Goal: Communication & Community: Share content

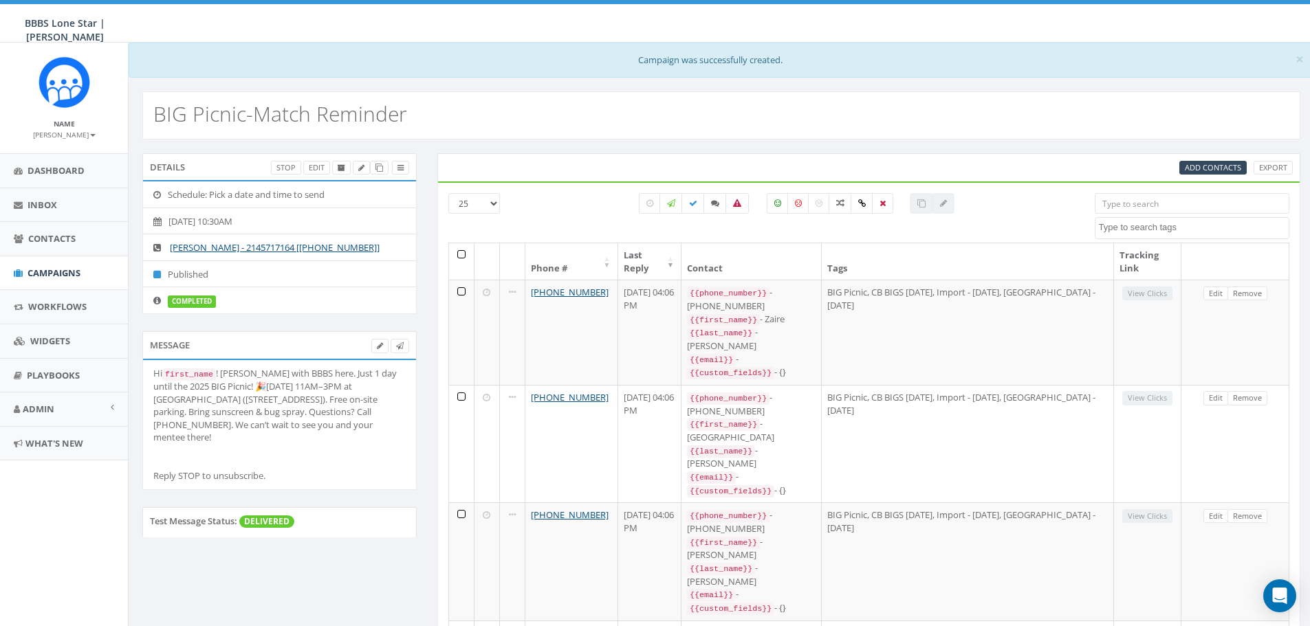
select select
click at [39, 196] on link "Inbox" at bounding box center [64, 205] width 128 height 34
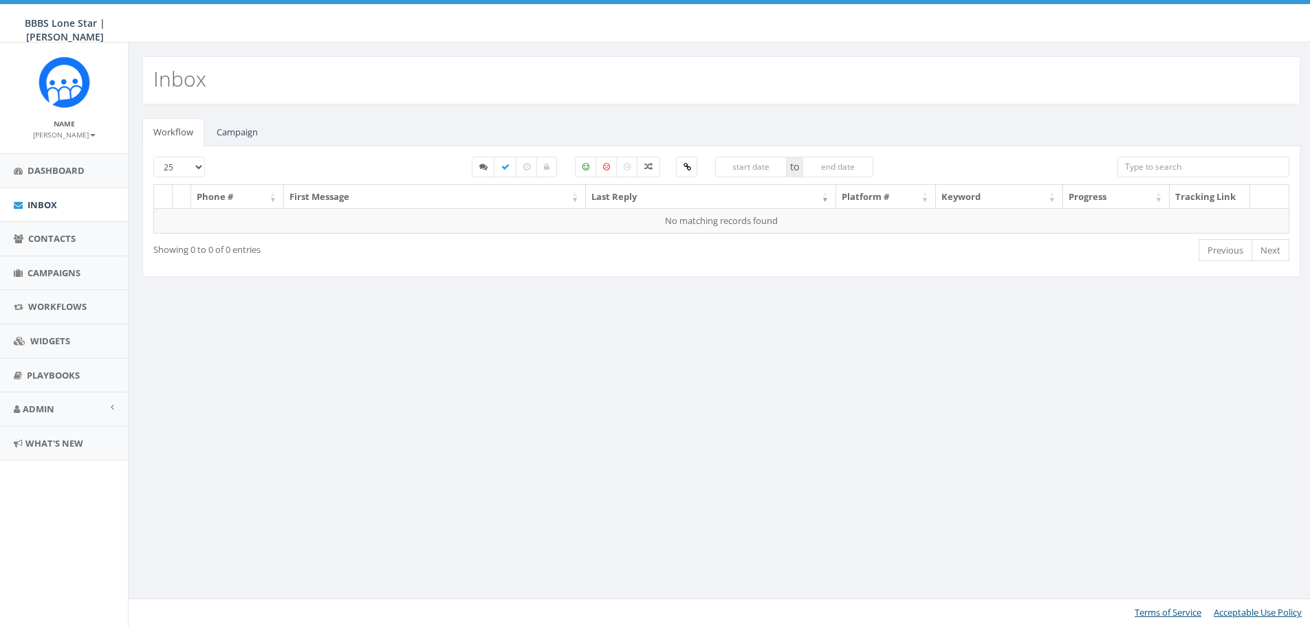
select select
click at [242, 129] on link "Campaign" at bounding box center [237, 132] width 63 height 28
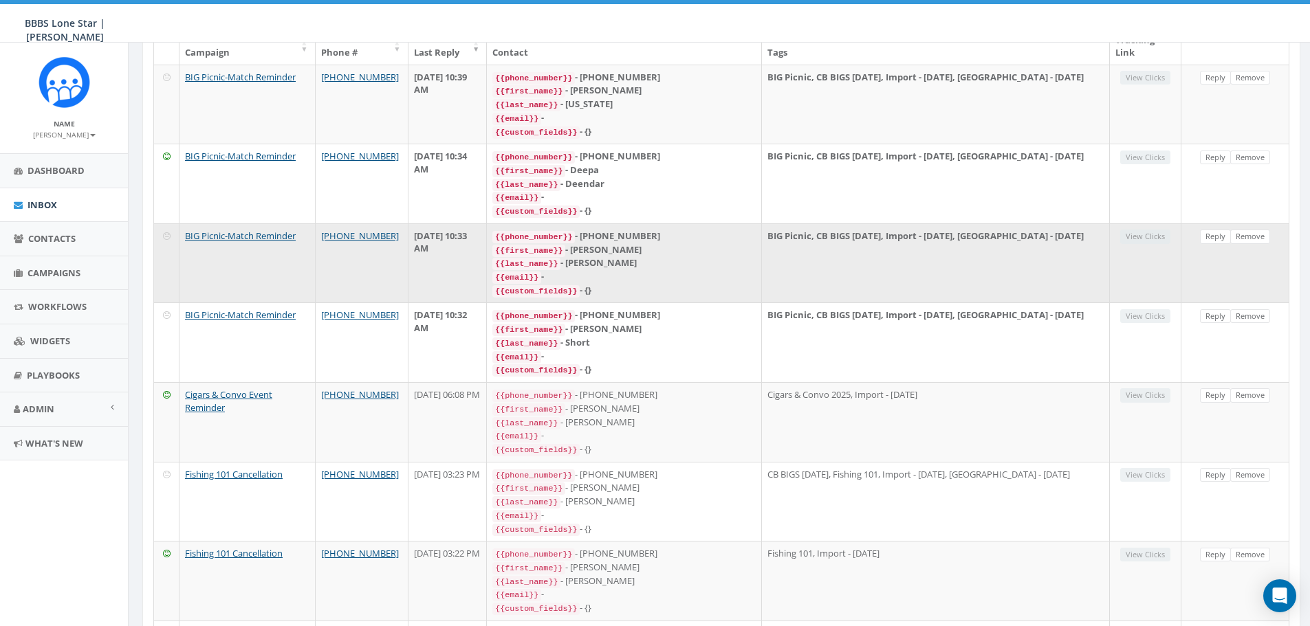
scroll to position [206, 0]
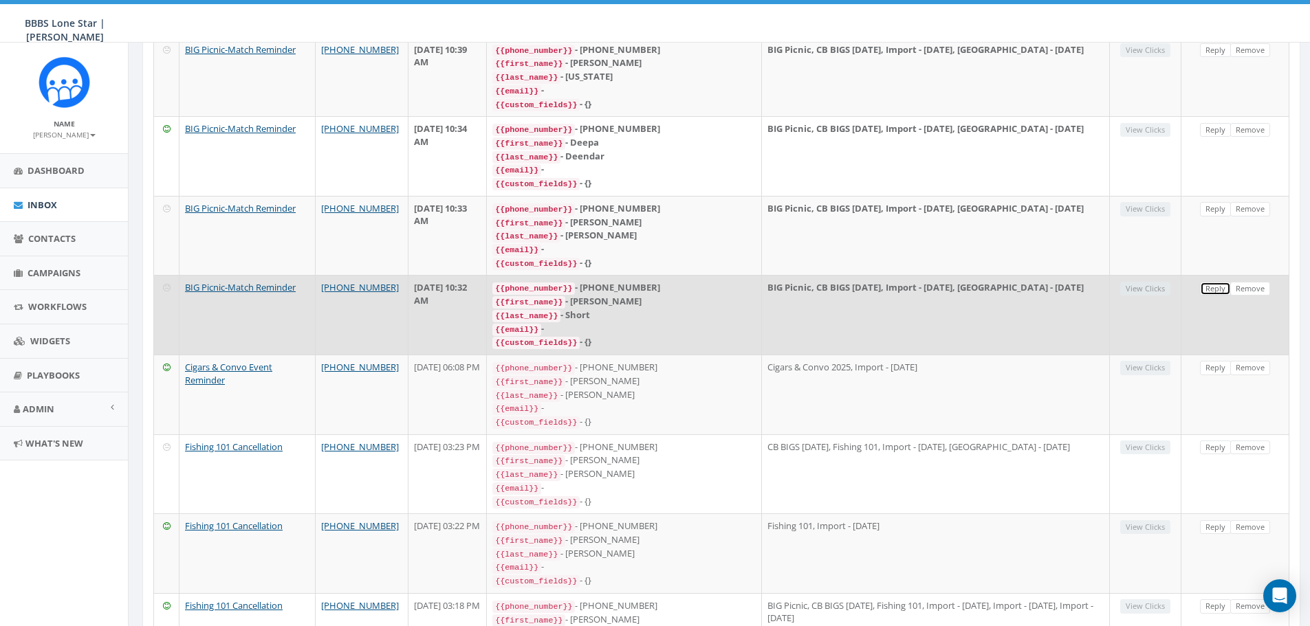
click at [1202, 282] on link "Reply" at bounding box center [1215, 289] width 31 height 14
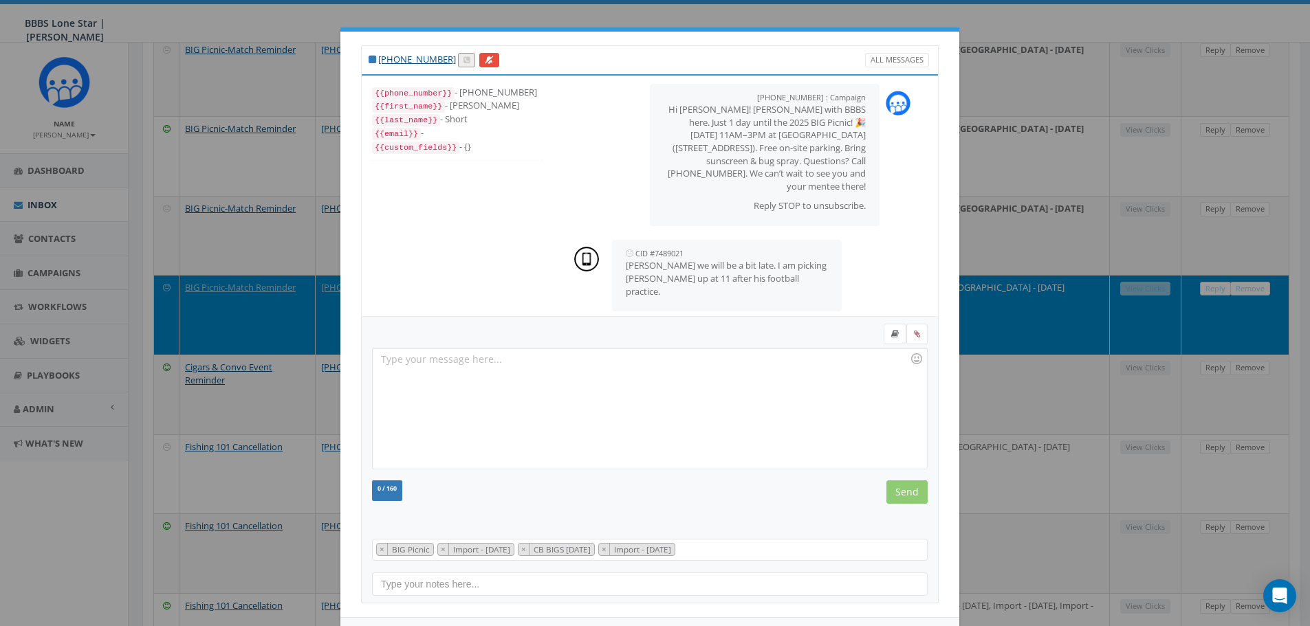
scroll to position [41, 0]
click at [601, 369] on div at bounding box center [650, 409] width 554 height 120
click at [908, 496] on input "Send" at bounding box center [906, 492] width 41 height 23
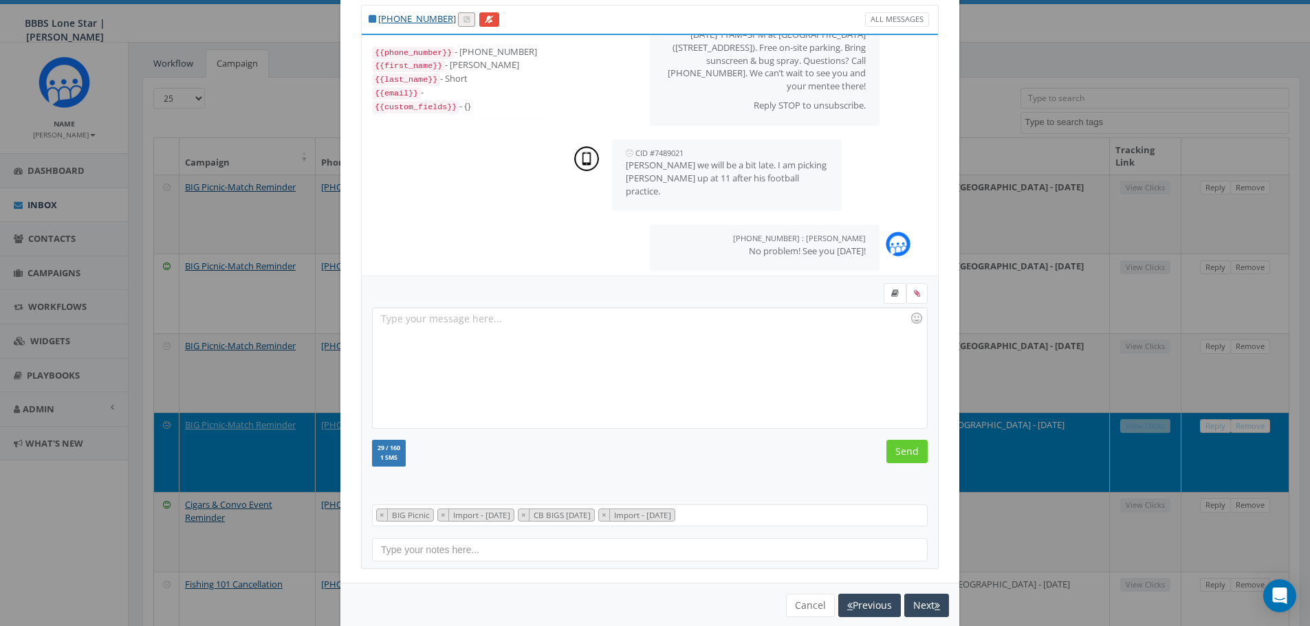
scroll to position [63, 0]
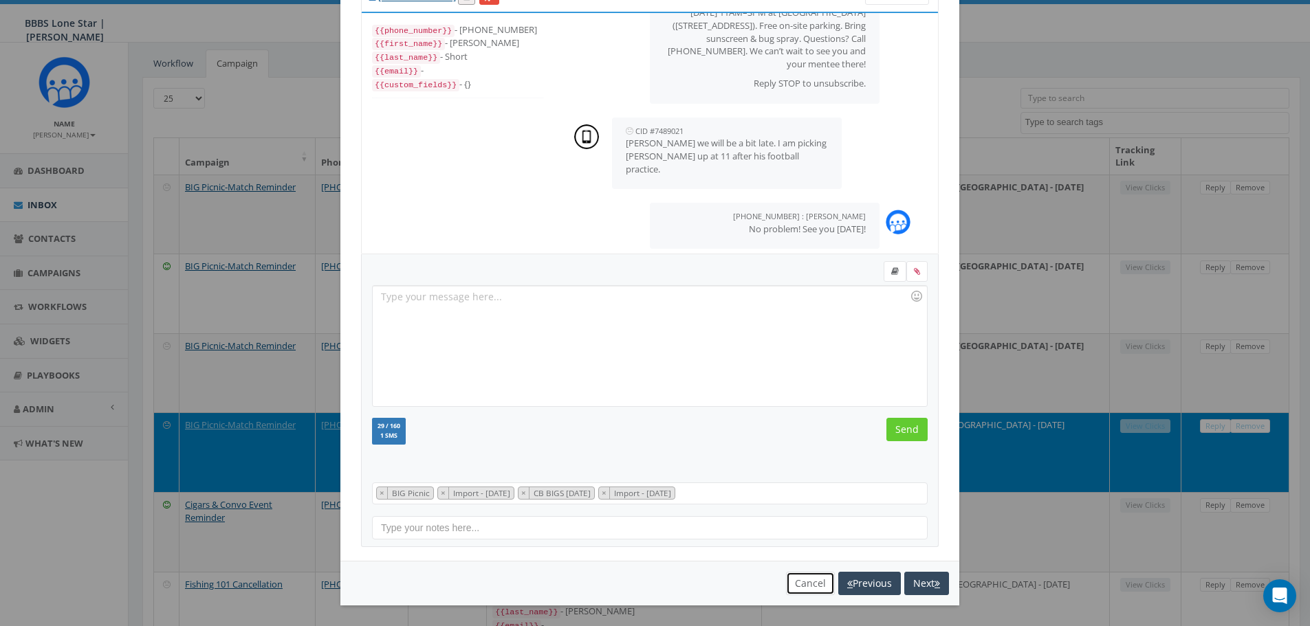
click at [803, 587] on button "Cancel" at bounding box center [810, 583] width 49 height 23
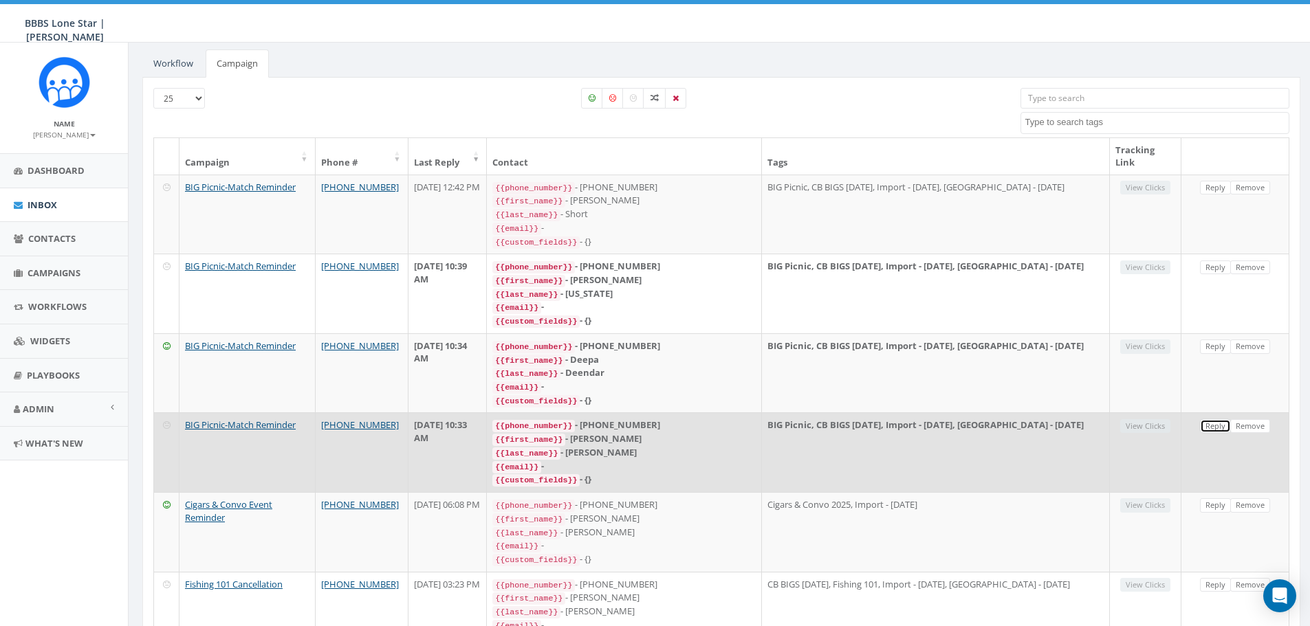
click at [1212, 419] on link "Reply" at bounding box center [1215, 426] width 31 height 14
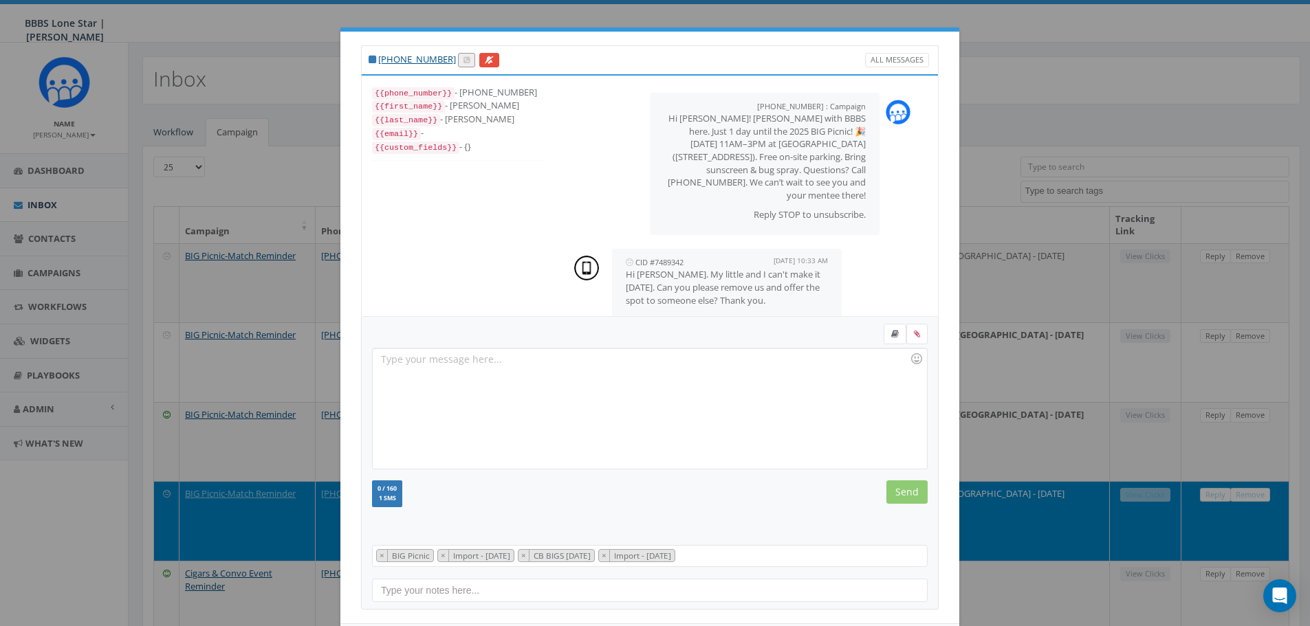
scroll to position [21, 0]
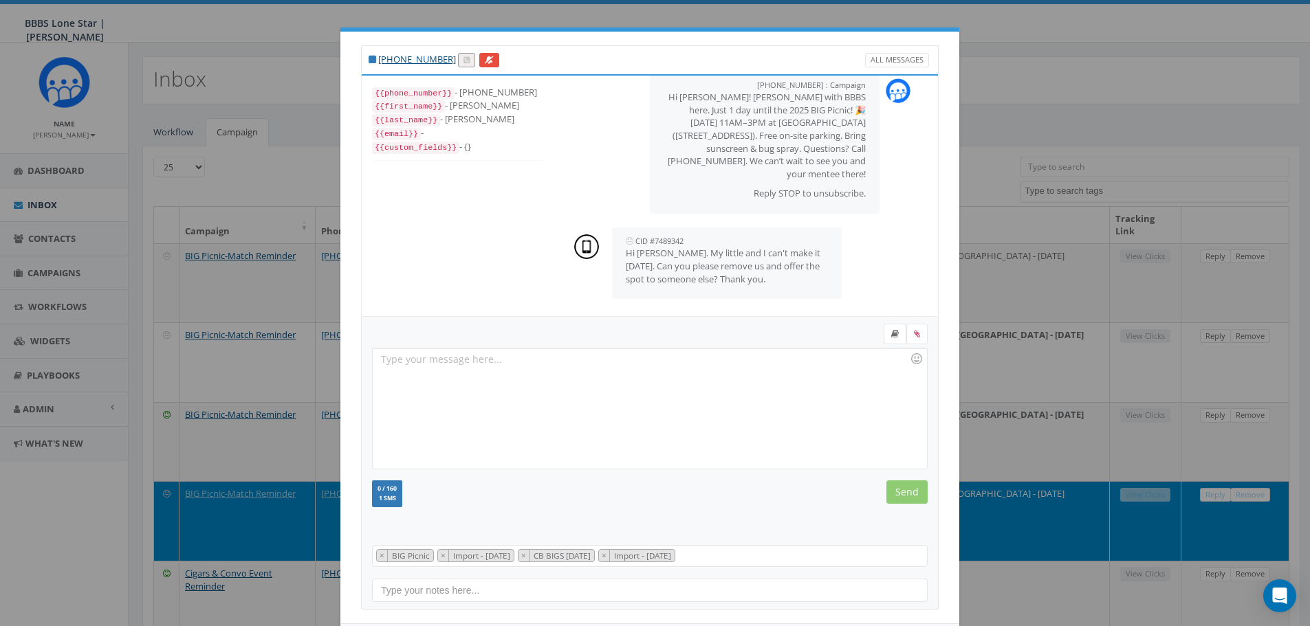
click at [556, 338] on div at bounding box center [650, 336] width 576 height 24
click at [527, 373] on div at bounding box center [650, 409] width 554 height 120
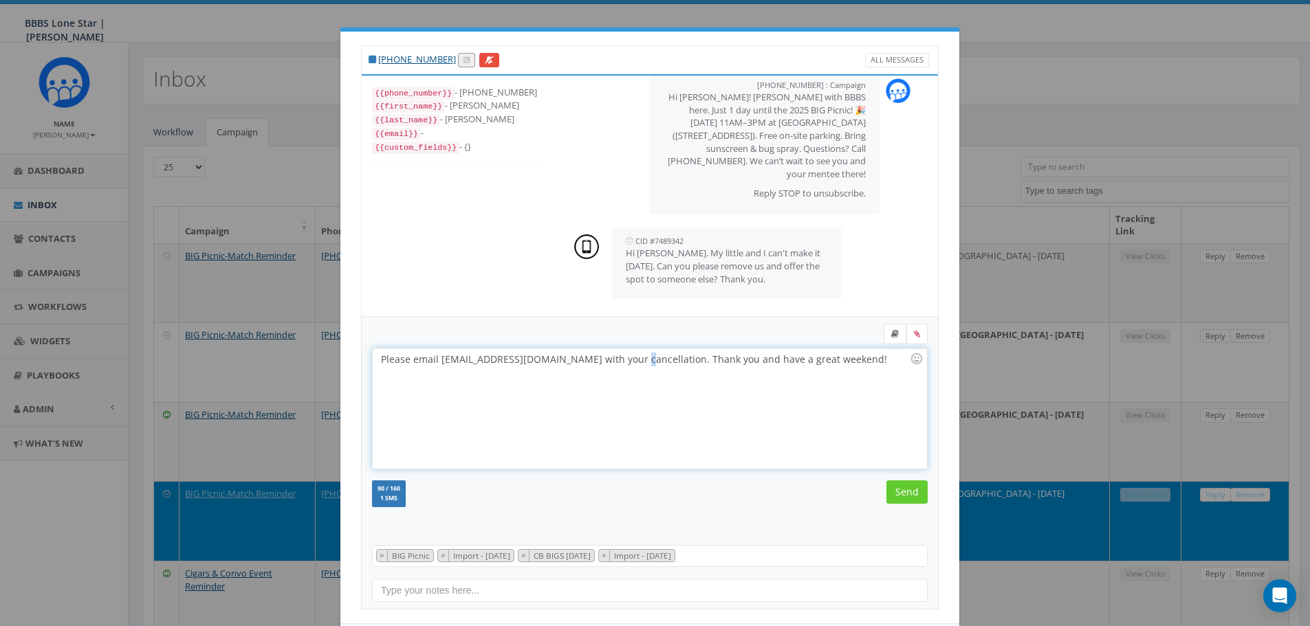
click at [624, 362] on div "Please email nbrown@bbbstx.org with your cancellation. Thank you and have a gre…" at bounding box center [650, 409] width 554 height 120
click at [628, 361] on div "Please email nbrown@bbbstx.org with your cancellation. Thank you and have a gre…" at bounding box center [650, 409] width 554 height 120
click at [897, 492] on input "Send" at bounding box center [906, 492] width 41 height 23
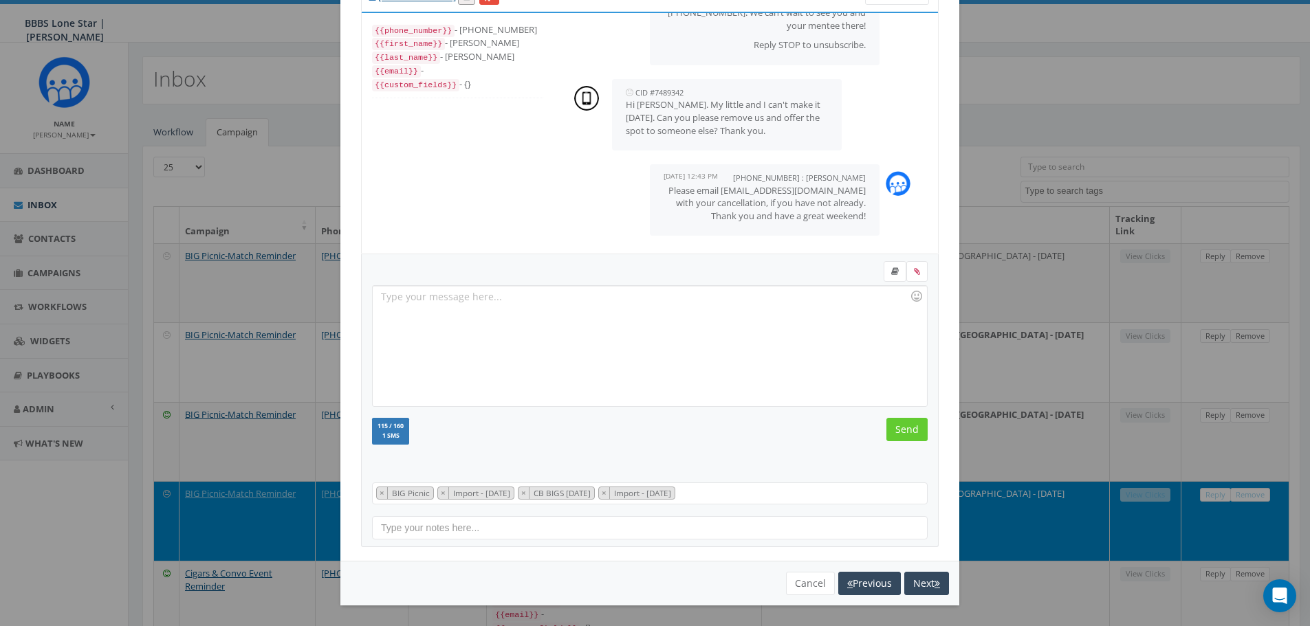
scroll to position [120, 0]
drag, startPoint x: 851, startPoint y: 229, endPoint x: 797, endPoint y: 180, distance: 73.0
click at [797, 180] on div "+12145717164 : Nicole Brown September 19, 2025 12:43 PM Please email nbrown@bbb…" at bounding box center [765, 200] width 230 height 72
copy p "Please email nbrown@bbbstx.org with your cancellation, if you have not already.…"
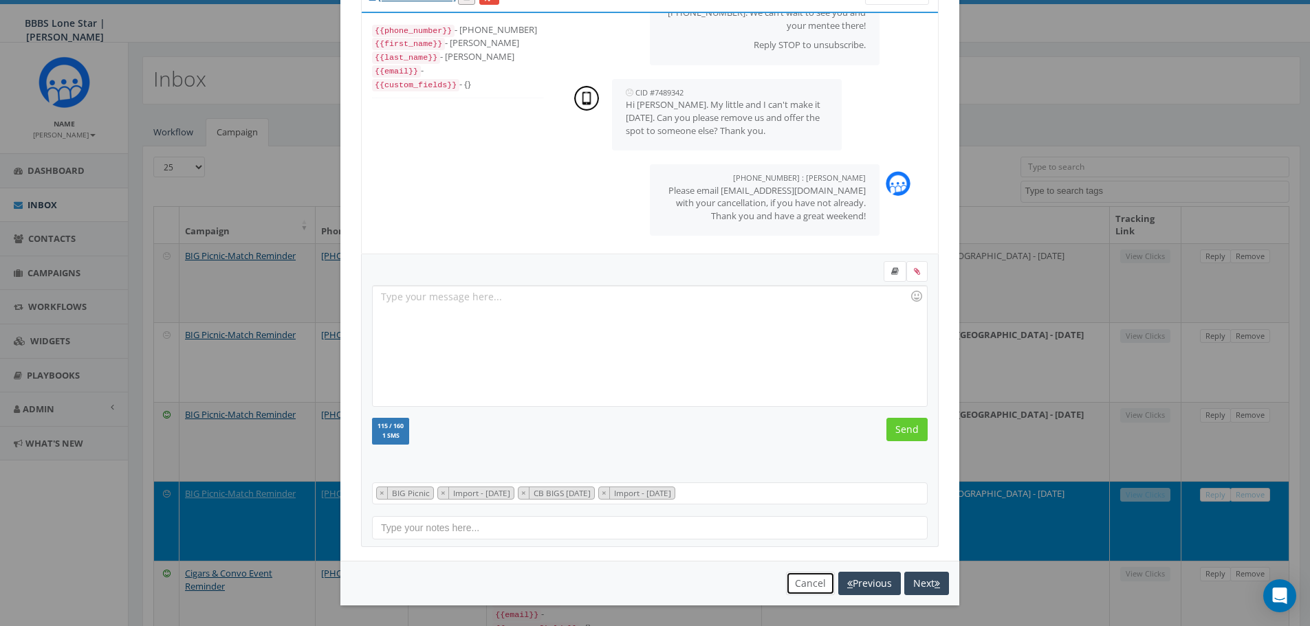
click at [789, 582] on button "Cancel" at bounding box center [810, 583] width 49 height 23
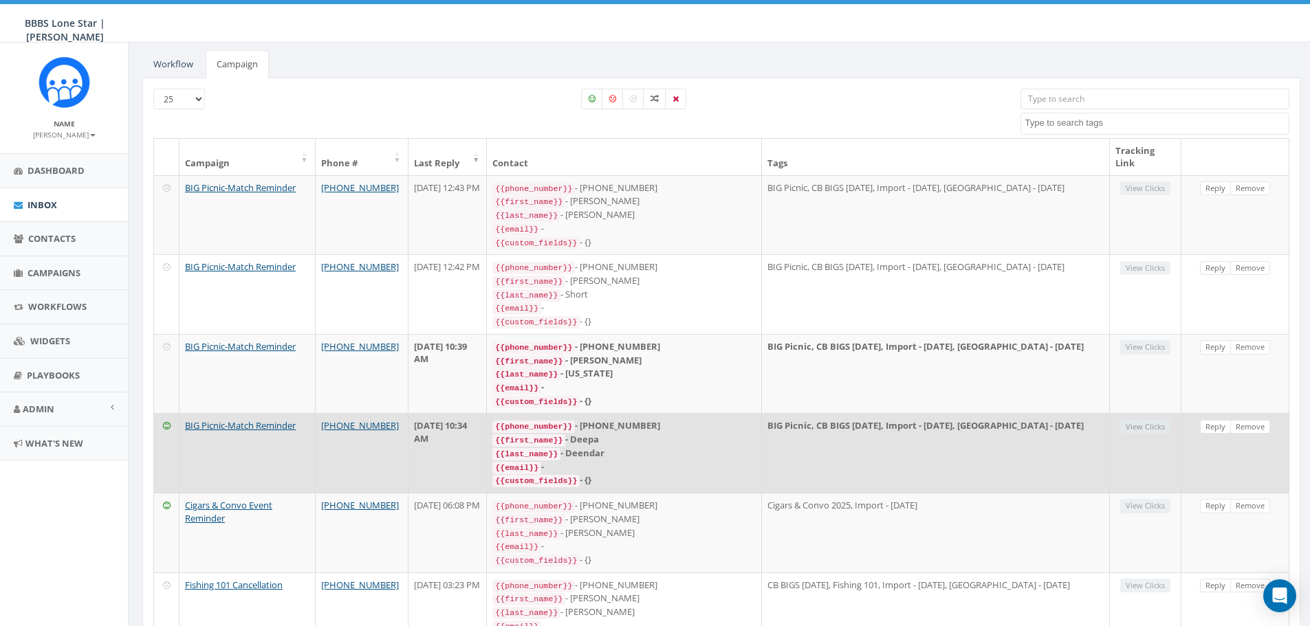
scroll to position [69, 0]
click at [1217, 419] on link "Reply" at bounding box center [1215, 426] width 31 height 14
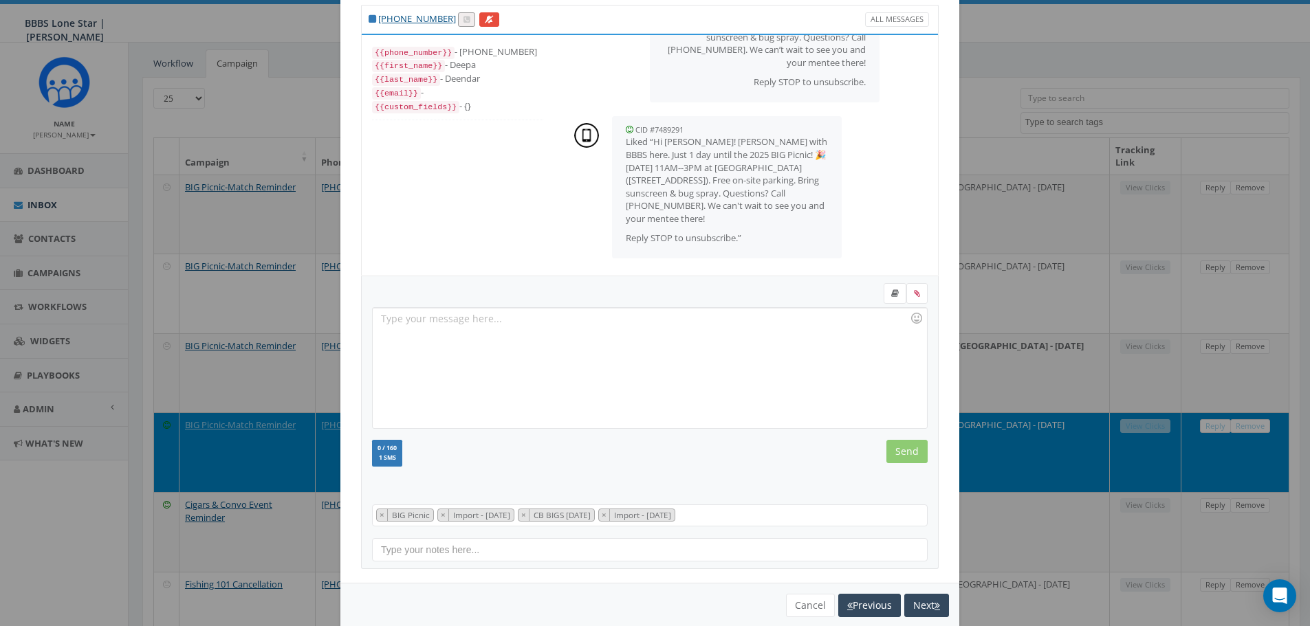
scroll to position [63, 0]
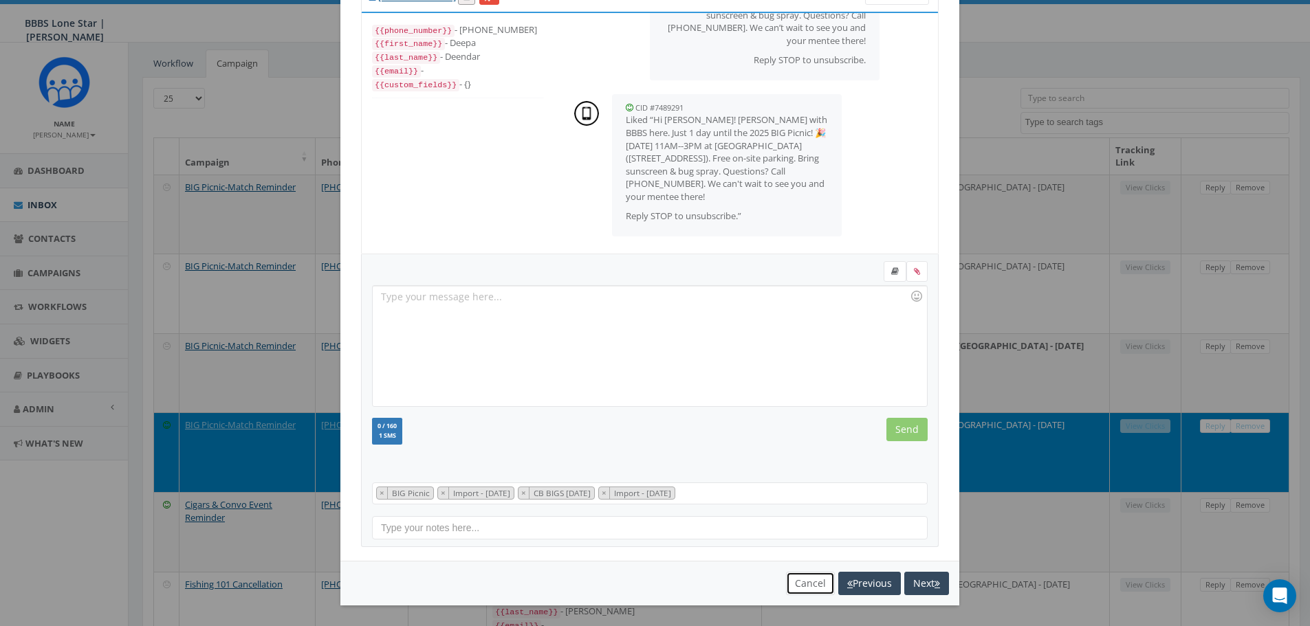
click at [801, 579] on button "Cancel" at bounding box center [810, 583] width 49 height 23
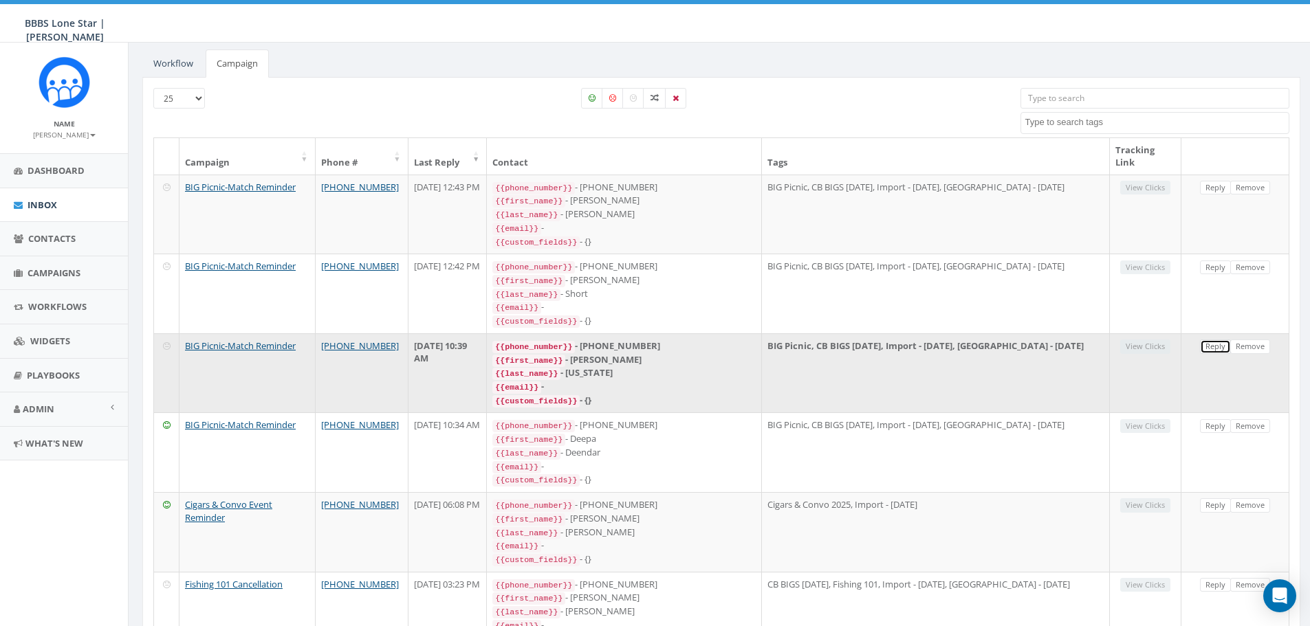
click at [1203, 341] on link "Reply" at bounding box center [1215, 347] width 31 height 14
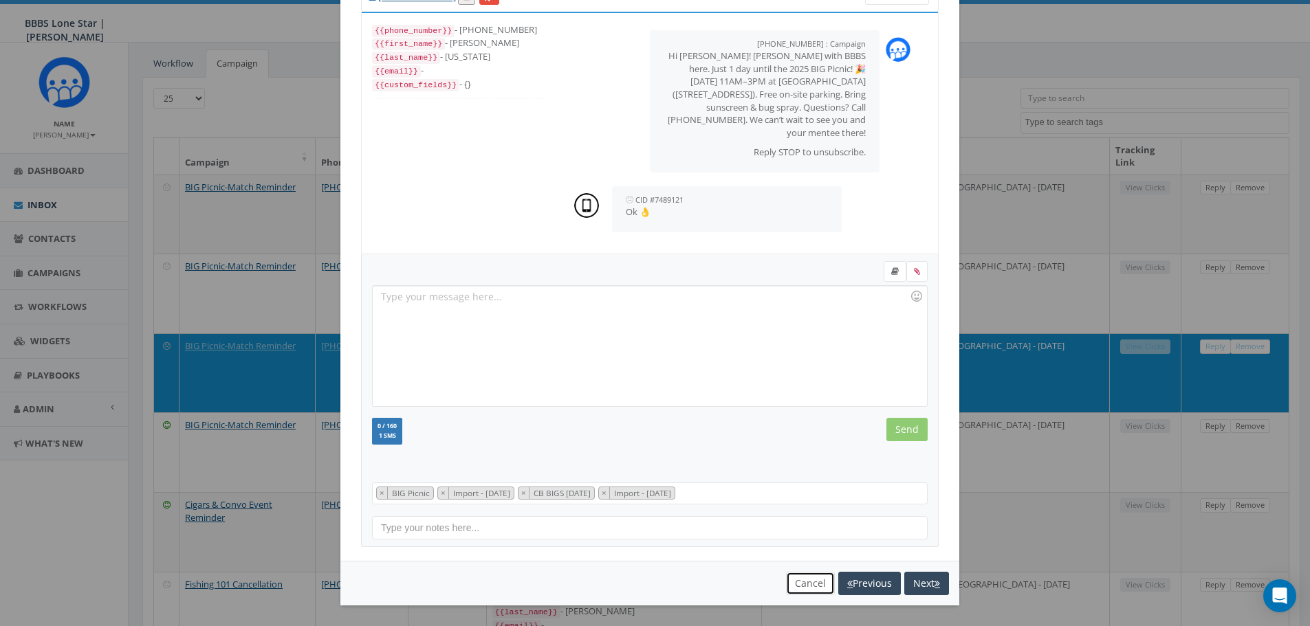
click at [804, 580] on button "Cancel" at bounding box center [810, 583] width 49 height 23
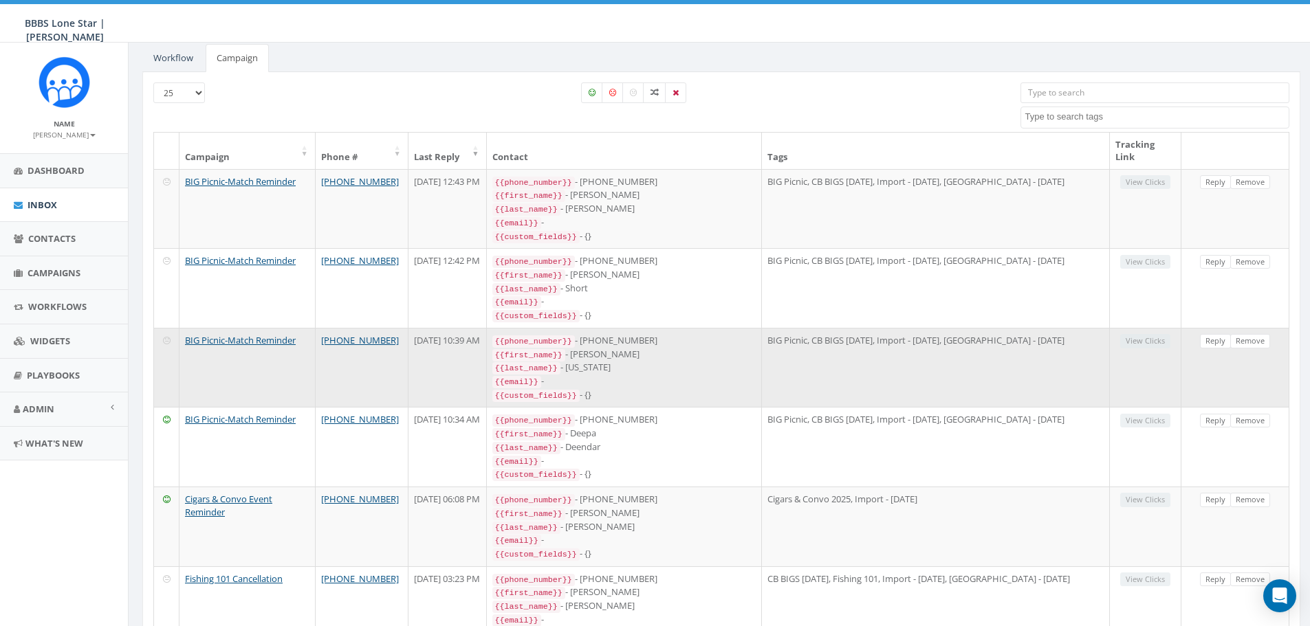
scroll to position [0, 0]
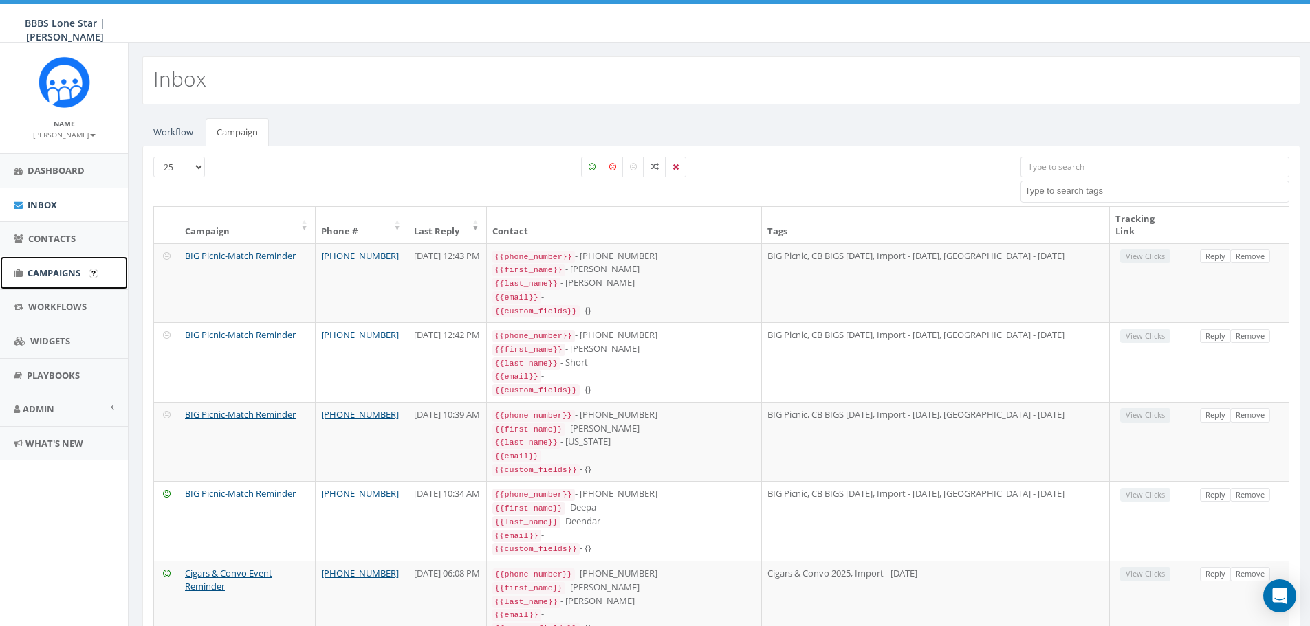
click at [52, 276] on span "Campaigns" at bounding box center [54, 273] width 53 height 12
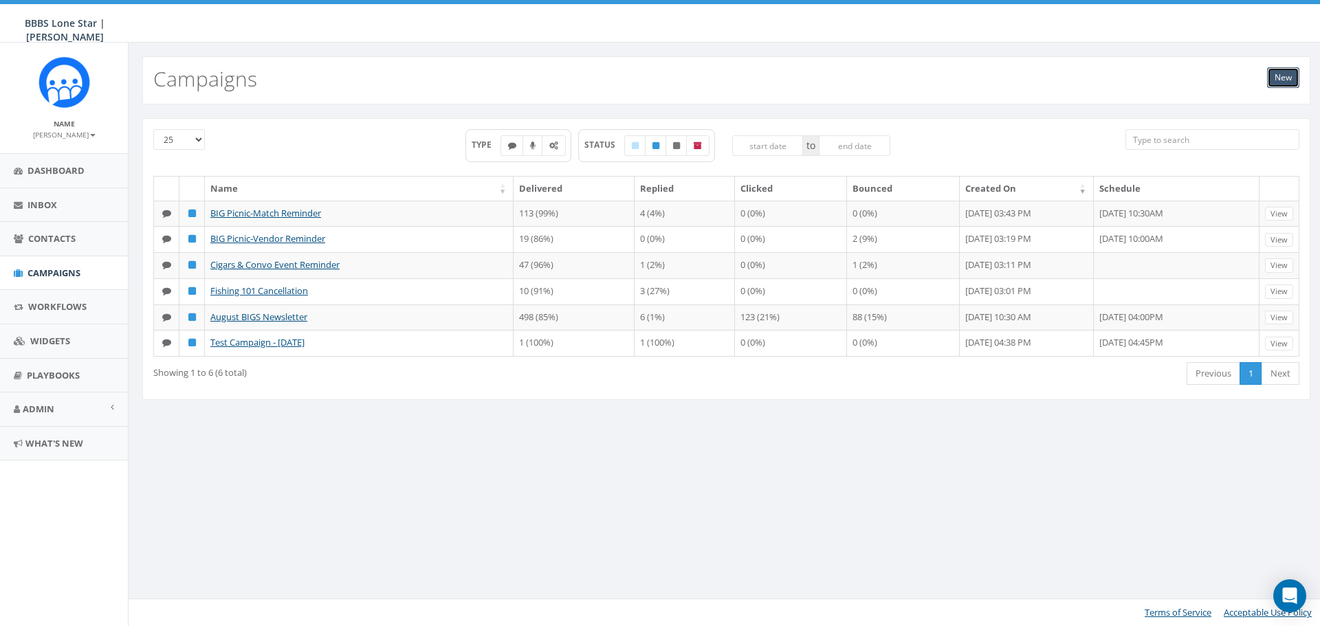
click at [1276, 70] on link "New" at bounding box center [1283, 77] width 32 height 21
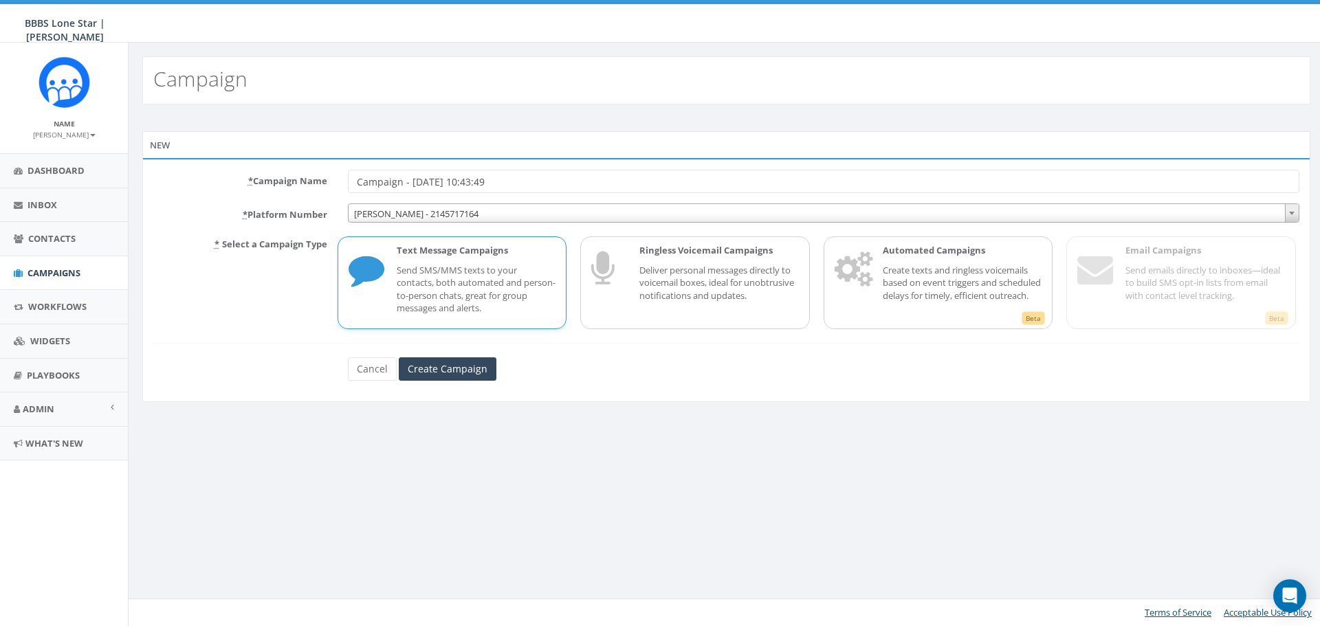
drag, startPoint x: 521, startPoint y: 186, endPoint x: 214, endPoint y: 182, distance: 306.7
click at [214, 182] on div "* Campaign Name Campaign - 09/19/2025, 10:43:49" at bounding box center [726, 181] width 1167 height 23
type input "Family Fall Fest-Reminder"
click at [417, 377] on input "Create Campaign" at bounding box center [448, 369] width 98 height 23
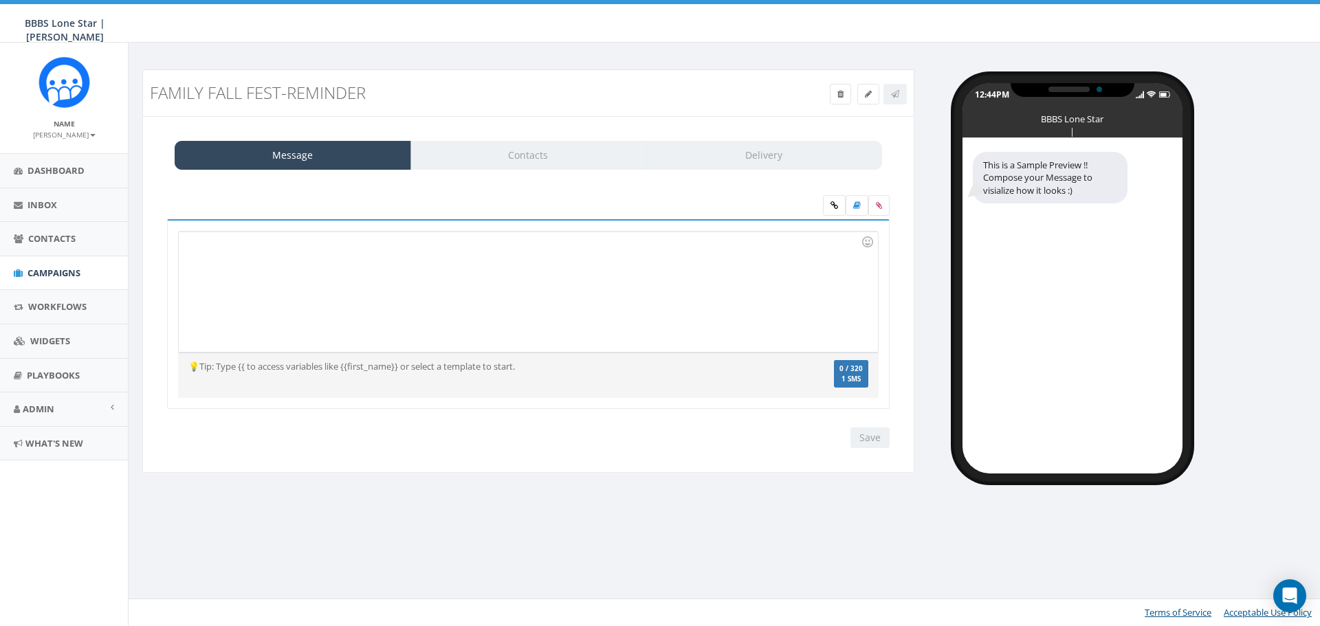
click at [615, 248] on div at bounding box center [528, 292] width 699 height 120
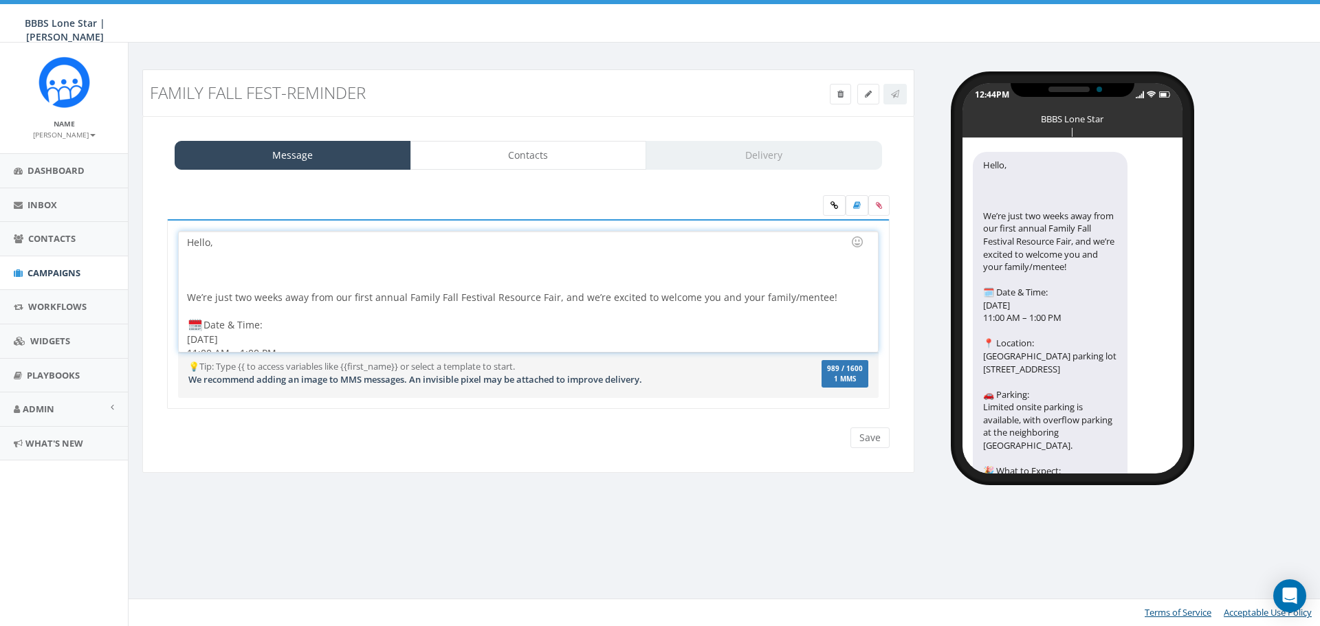
click at [322, 314] on div at bounding box center [524, 312] width 674 height 14
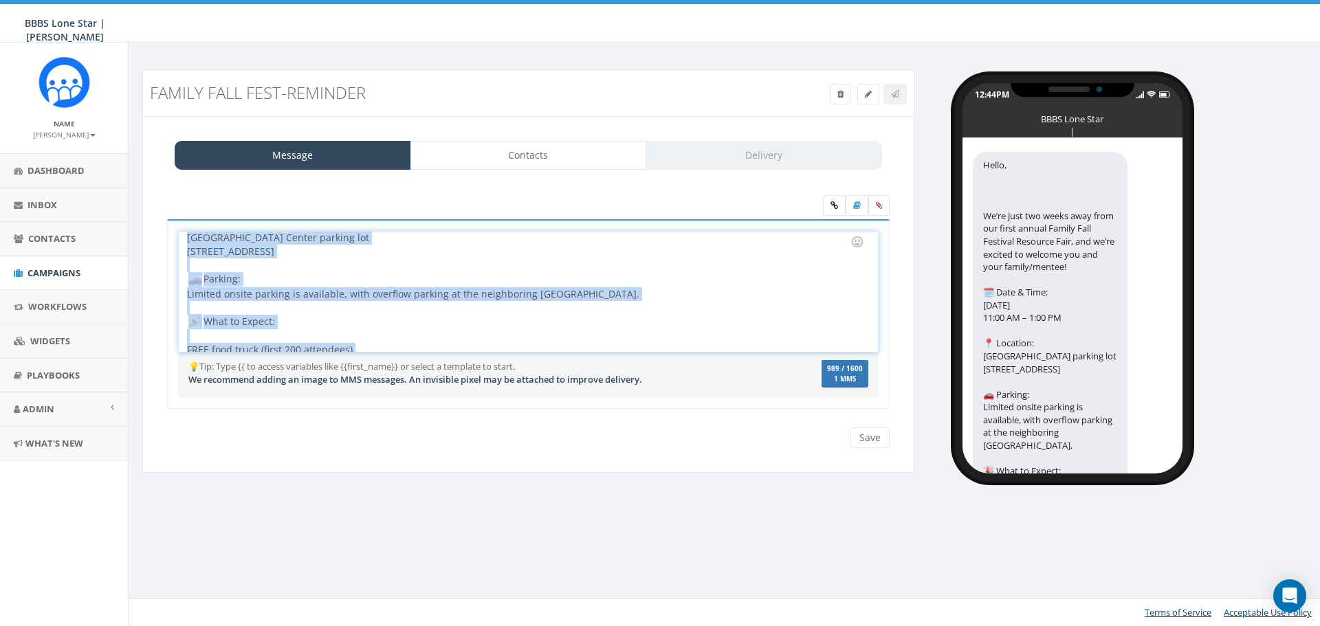
scroll to position [249, 0]
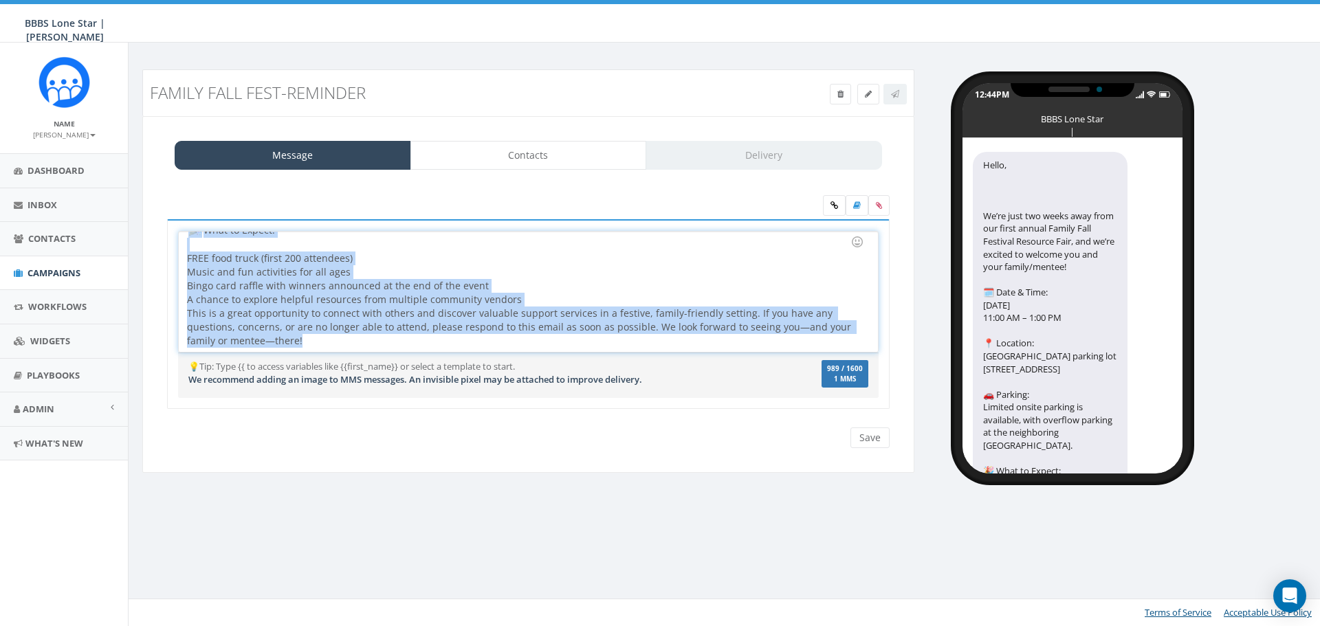
drag, startPoint x: 190, startPoint y: 245, endPoint x: 477, endPoint y: 428, distance: 340.7
click at [477, 428] on div "Hello, We’re just two weeks away from our first annual Family Fall Festival Res…" at bounding box center [528, 322] width 723 height 254
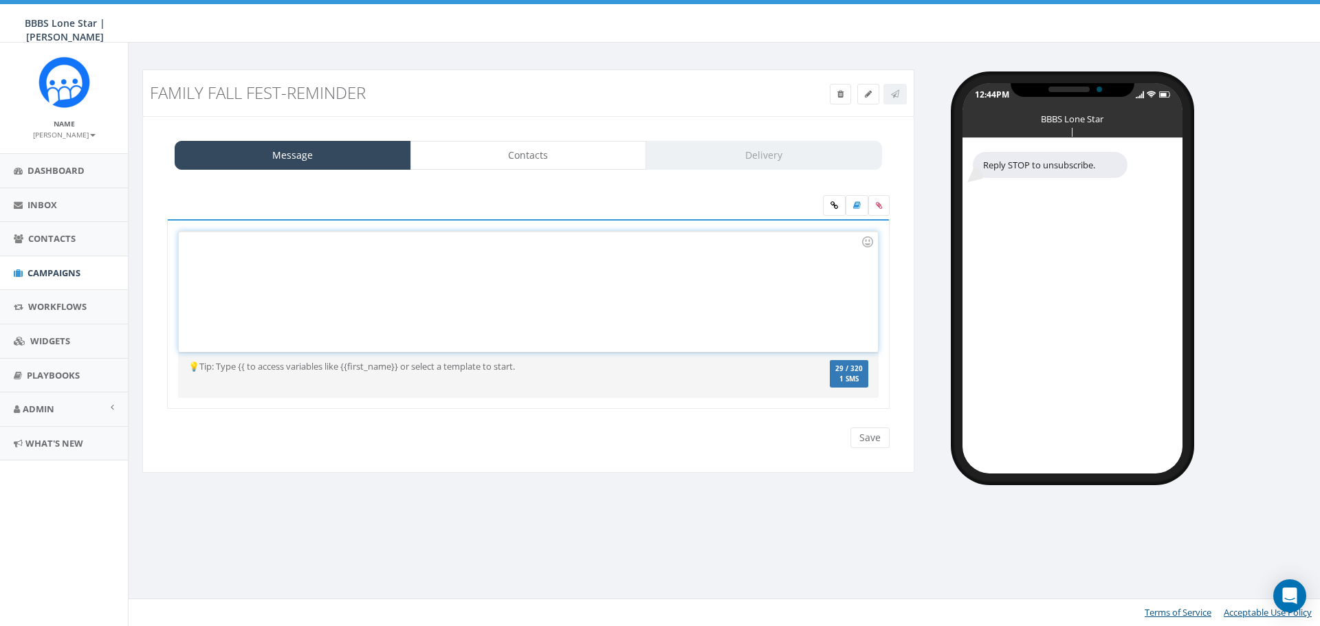
click at [210, 308] on div at bounding box center [528, 292] width 699 height 120
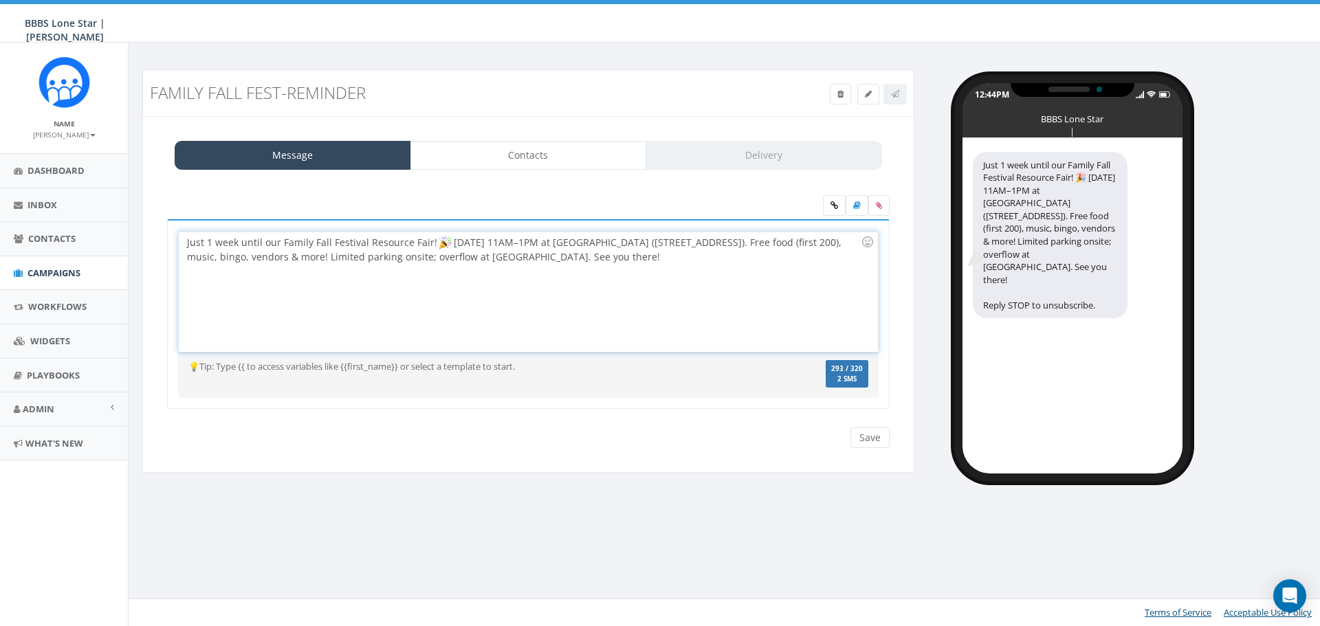
click at [628, 257] on div "Just 1 week until our Family Fall Festival Resource Fair! Sat, Sept 27, 11AM–1P…" at bounding box center [528, 292] width 699 height 120
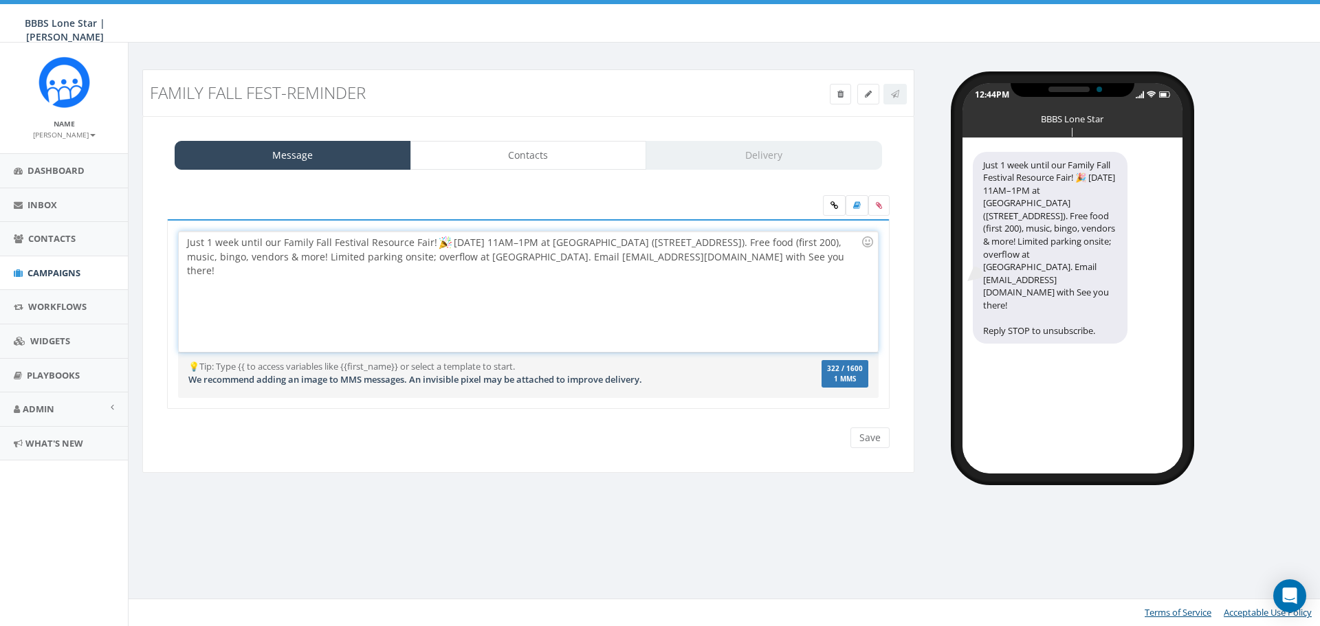
click at [628, 257] on div "Just 1 week until our Family Fall Festival Resource Fair! Sat, Sept 27, 11AM–1P…" at bounding box center [528, 292] width 699 height 120
drag, startPoint x: 818, startPoint y: 256, endPoint x: 800, endPoint y: 258, distance: 17.9
click at [800, 258] on div "Just 1 week until our Family Fall Festival Resource Fair! Sat, Sept 27, 11AM–1P…" at bounding box center [528, 292] width 699 height 120
drag, startPoint x: 627, startPoint y: 257, endPoint x: 372, endPoint y: 250, distance: 255.2
click at [372, 250] on div "Just 1 week until our Family Fall Festival Resource Fair! Sat, Sept 27, 11AM–1P…" at bounding box center [528, 292] width 699 height 120
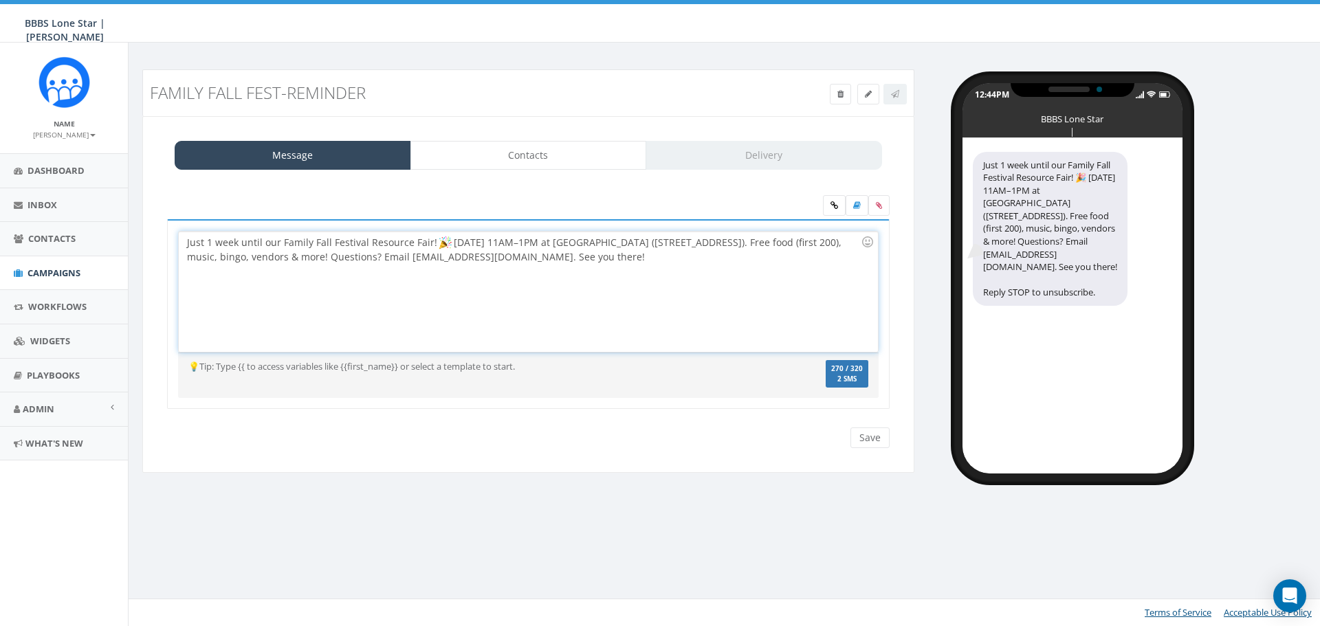
click at [648, 262] on div "Just 1 week until our Family Fall Festival Resource Fair! Sat, Sept 27, 11AM–1P…" at bounding box center [528, 292] width 699 height 120
click at [866, 428] on input "Save" at bounding box center [870, 438] width 39 height 21
click at [537, 163] on link "Contacts" at bounding box center [528, 155] width 237 height 29
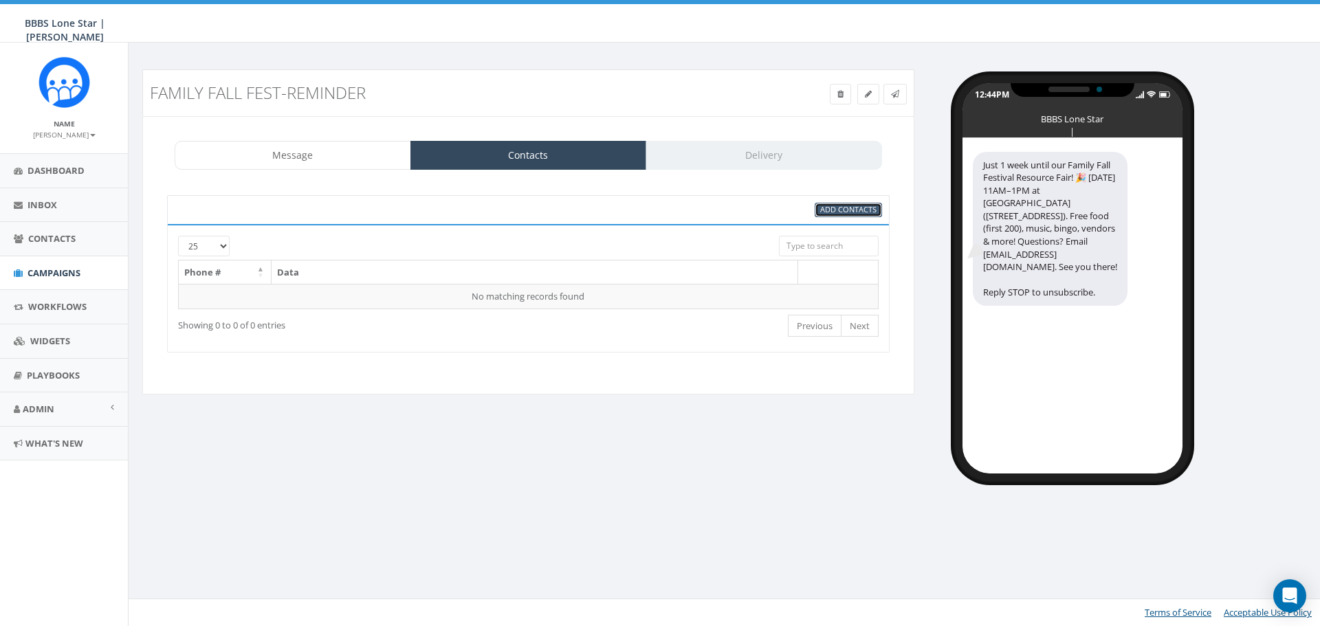
click at [819, 212] on link "Add Contacts" at bounding box center [848, 210] width 67 height 14
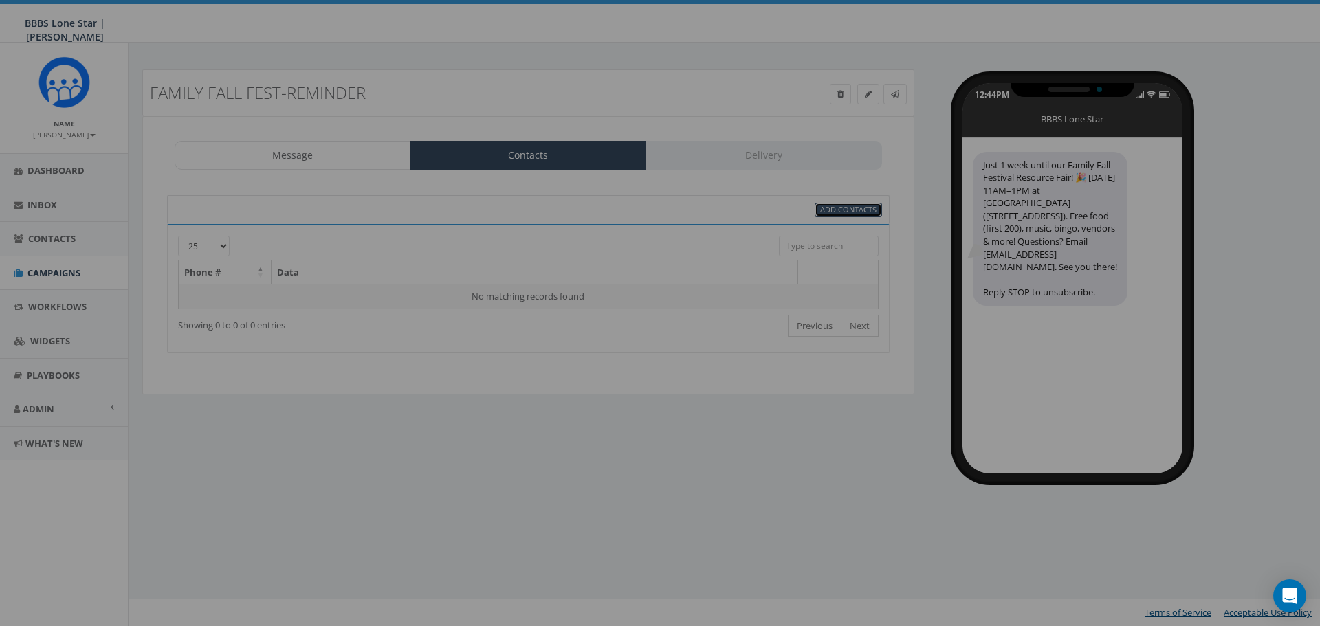
select select
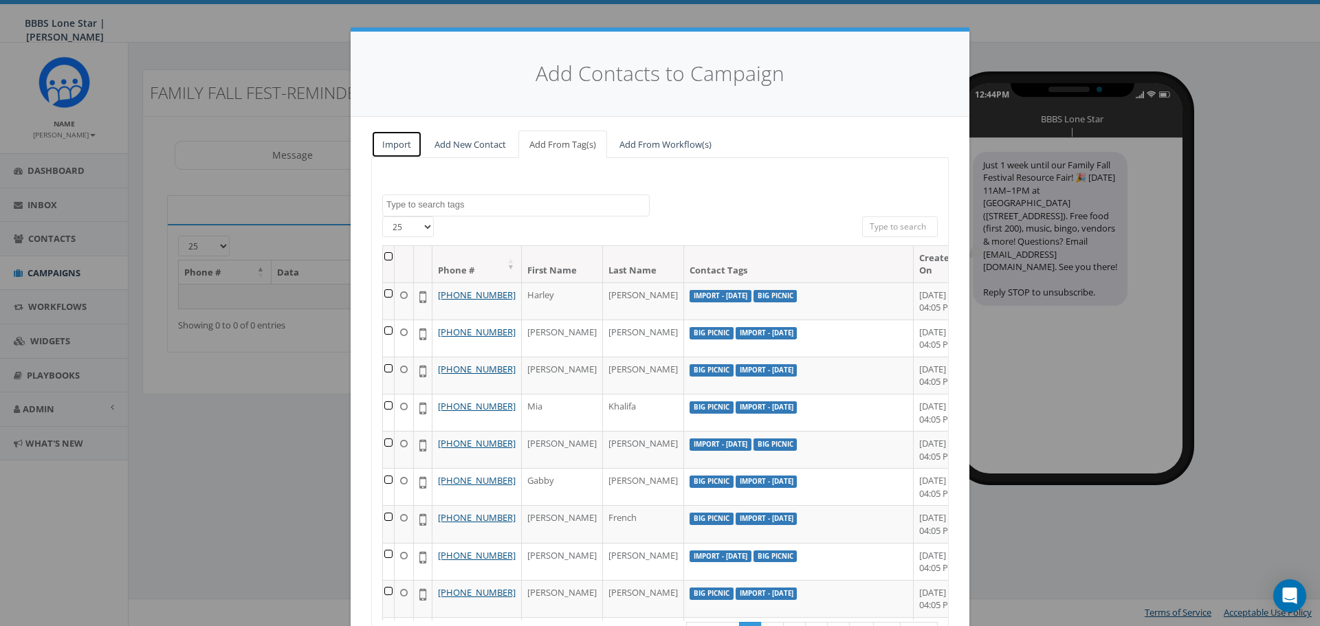
click at [393, 148] on link "Import" at bounding box center [396, 145] width 51 height 28
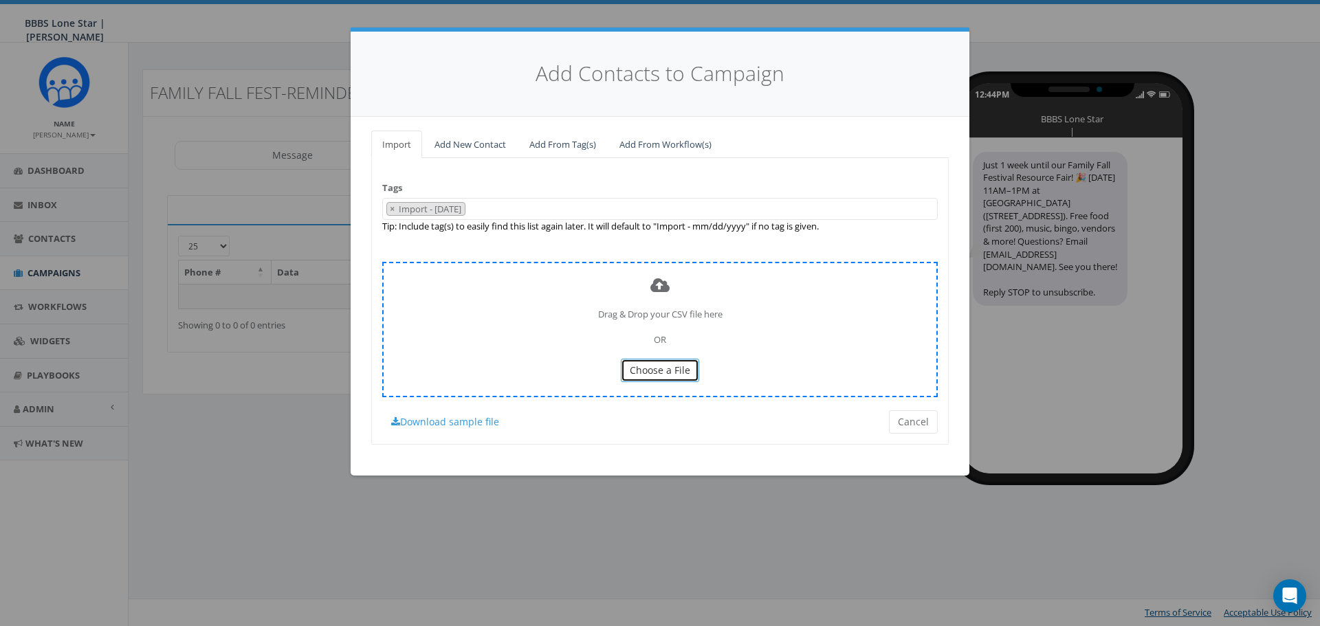
click at [648, 369] on span "Choose a File" at bounding box center [660, 370] width 61 height 13
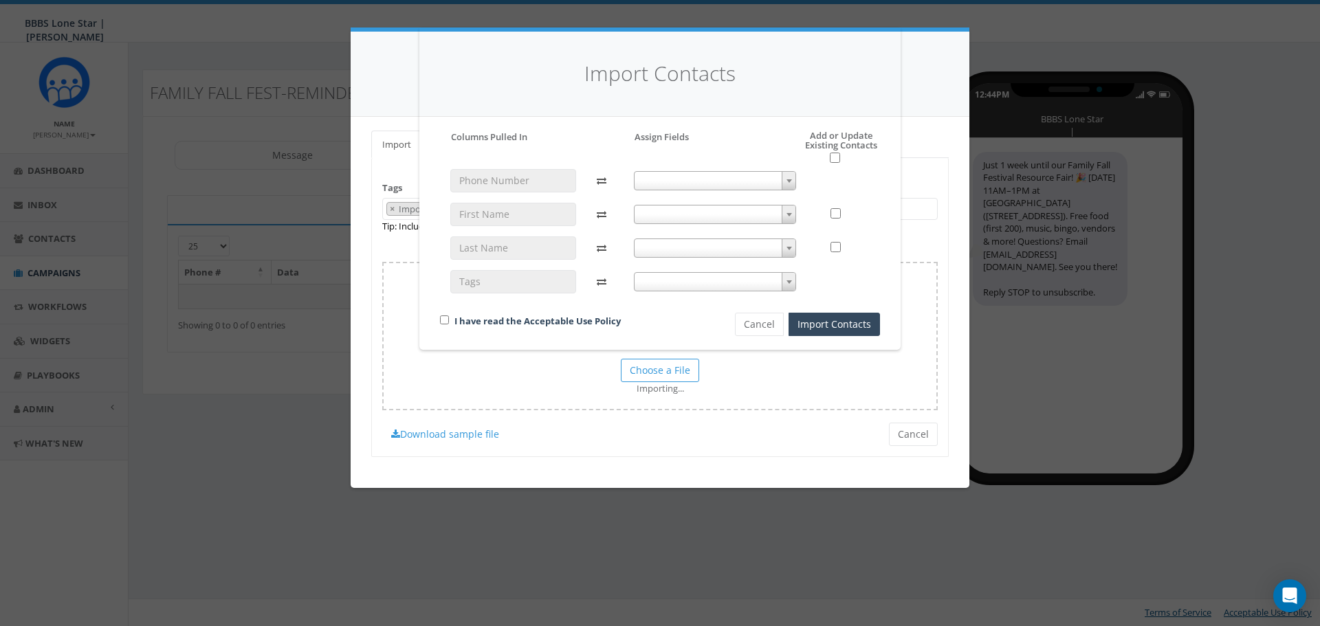
click at [789, 176] on span at bounding box center [789, 181] width 14 height 18
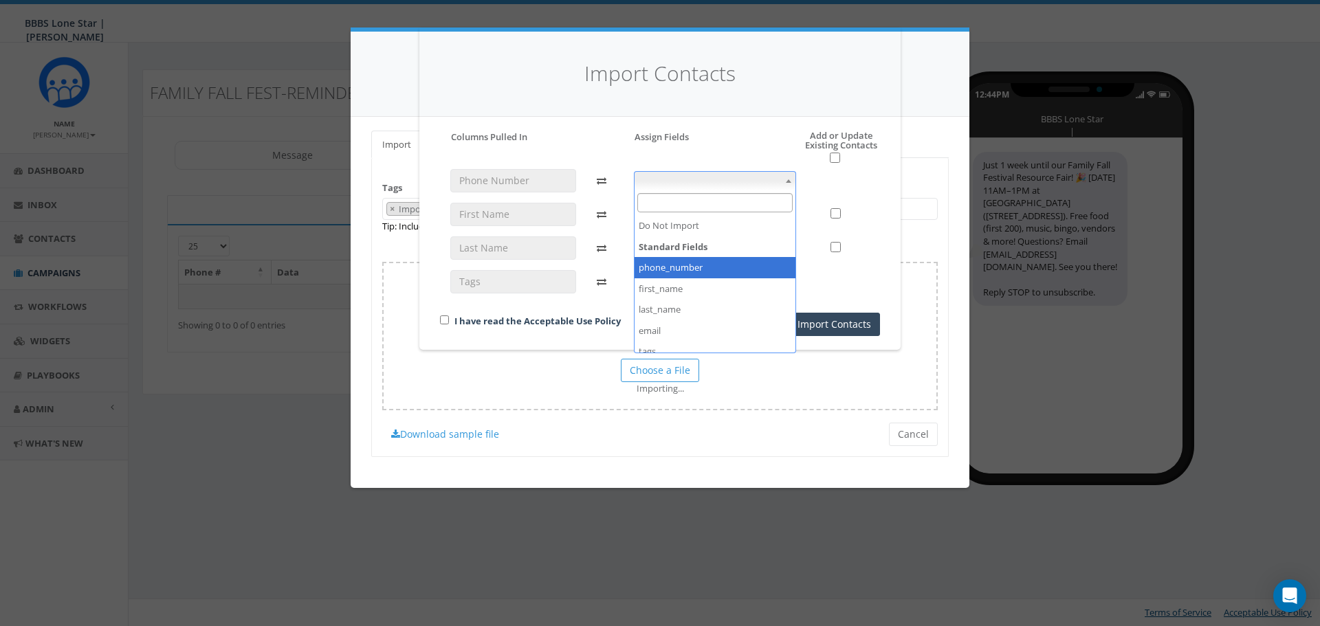
select select "phone_number"
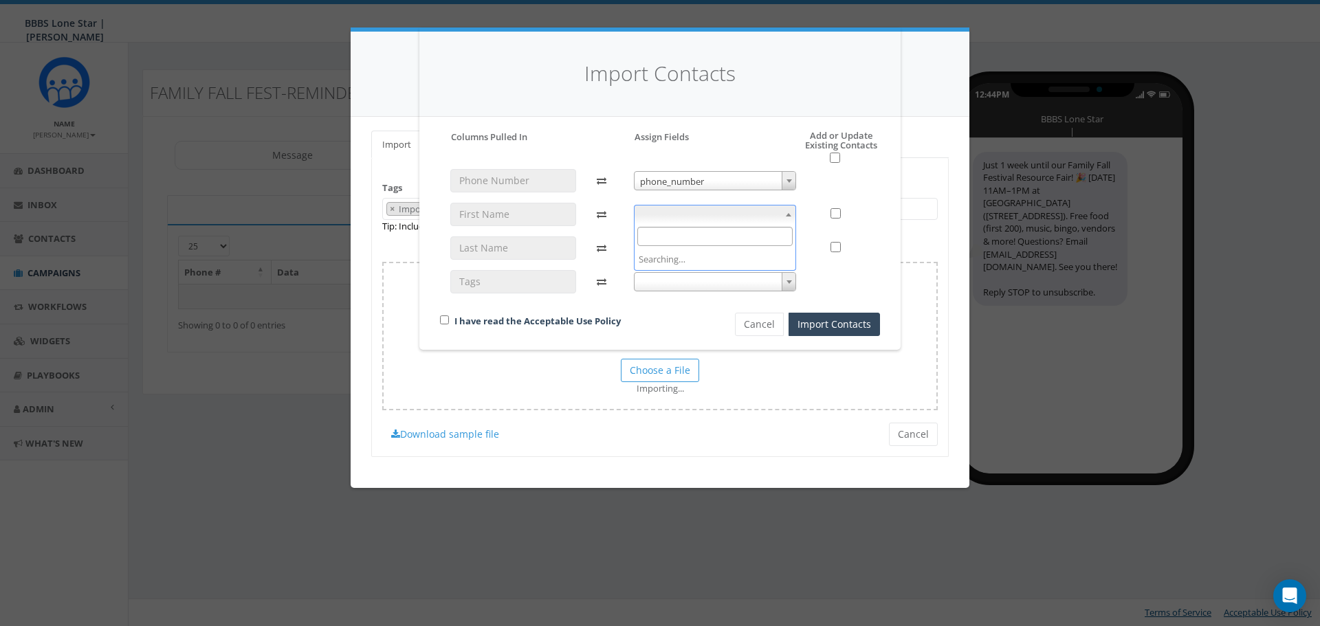
click at [791, 220] on span at bounding box center [789, 215] width 14 height 18
select select "first_name"
click at [792, 248] on span at bounding box center [789, 248] width 14 height 18
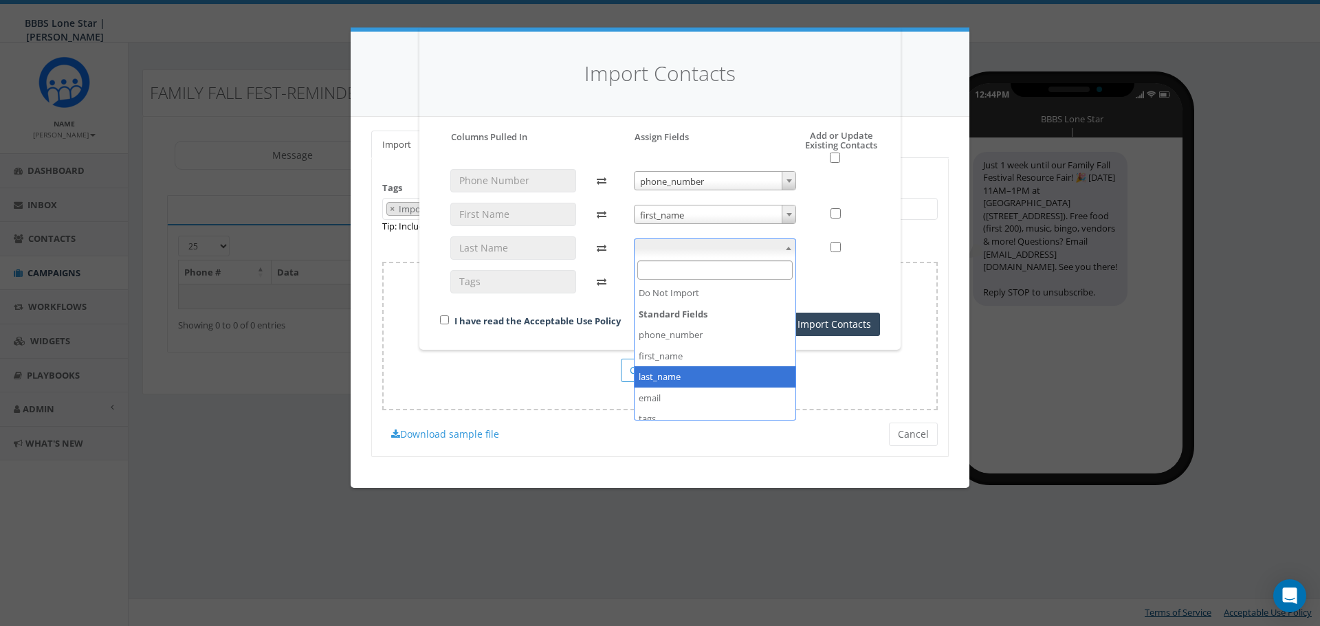
select select "last_name"
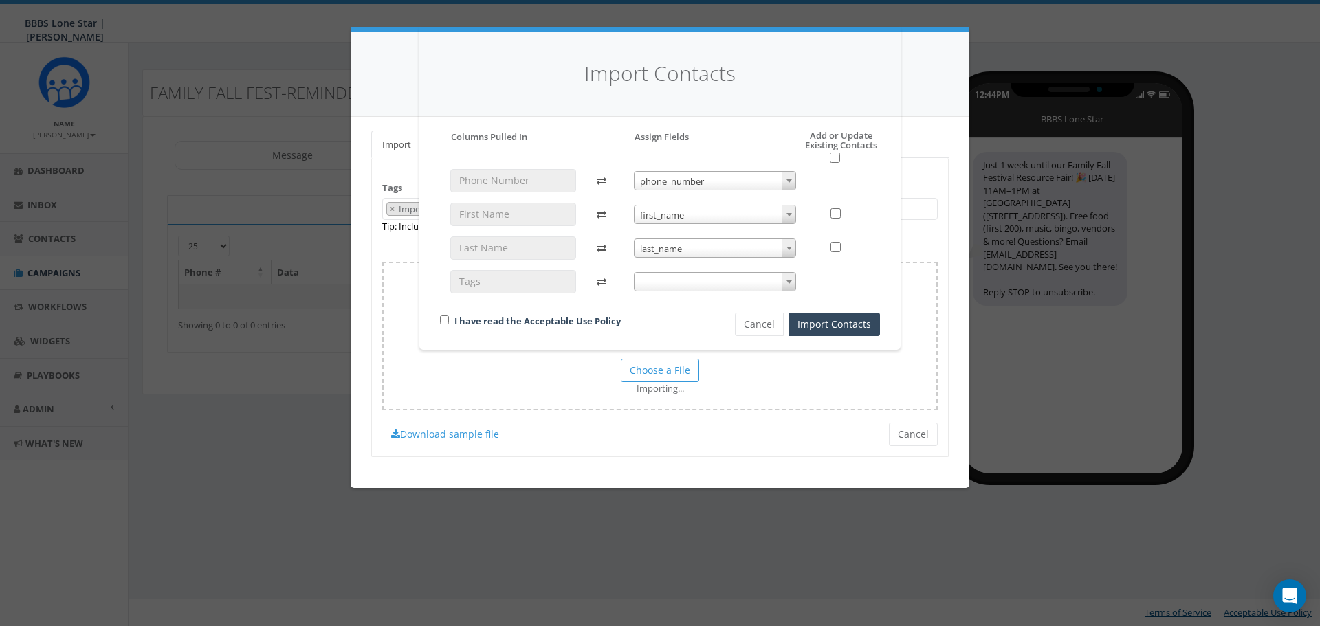
click at [798, 277] on div "phone_number phone_number first_name first_name last_name last_name" at bounding box center [716, 237] width 184 height 137
click at [793, 284] on span at bounding box center [789, 282] width 14 height 18
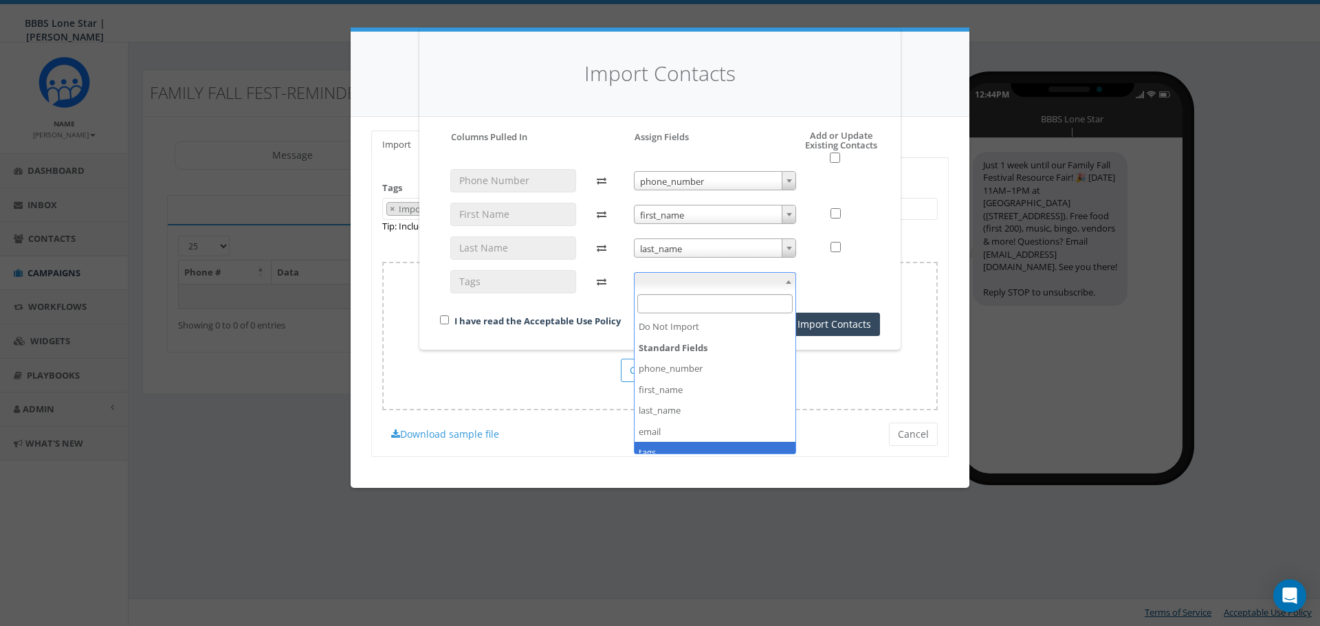
select select "tags"
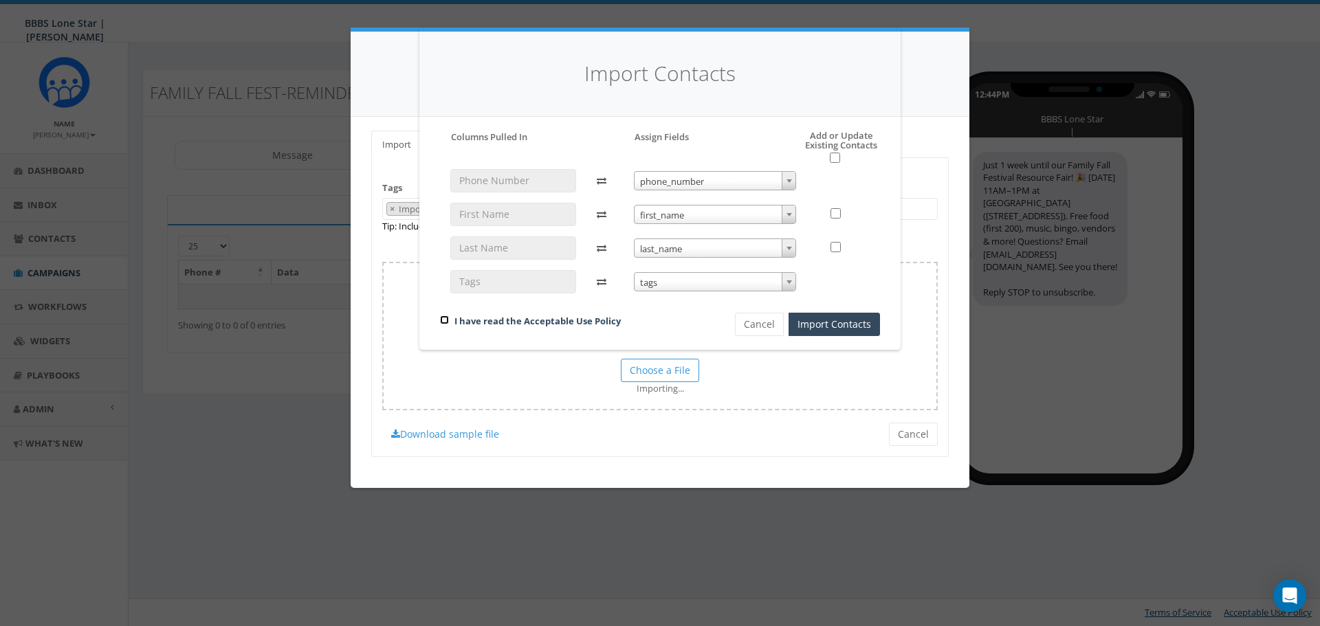
click at [441, 318] on input "checkbox" at bounding box center [444, 320] width 9 height 9
checkbox input "true"
click at [860, 326] on button "Import Contacts" at bounding box center [834, 324] width 91 height 23
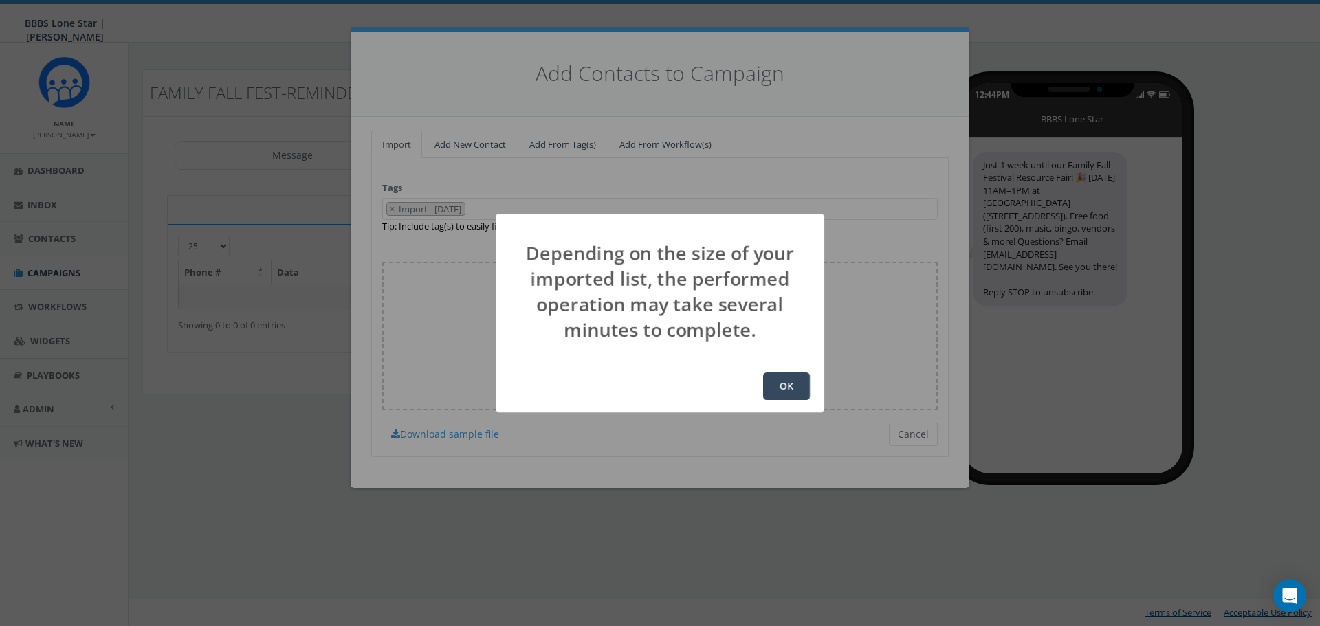
click at [771, 390] on button "OK" at bounding box center [786, 387] width 47 height 28
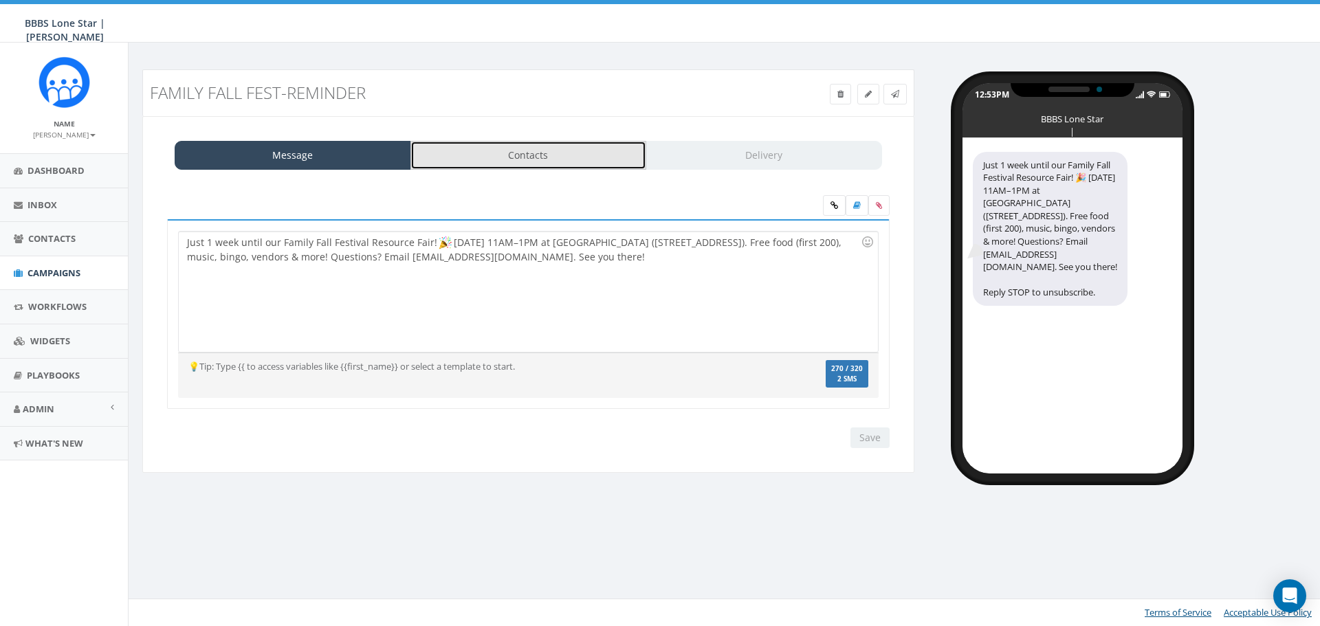
click at [544, 163] on link "Contacts" at bounding box center [528, 155] width 237 height 29
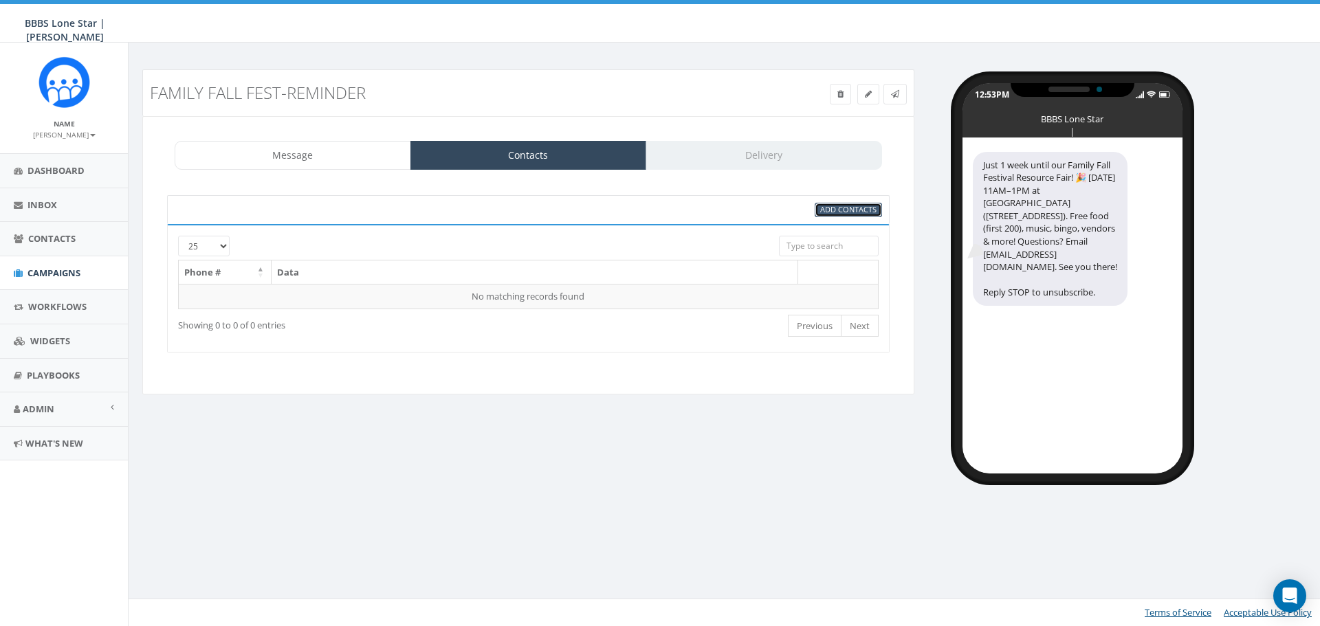
click at [850, 211] on span "Add Contacts" at bounding box center [848, 209] width 56 height 10
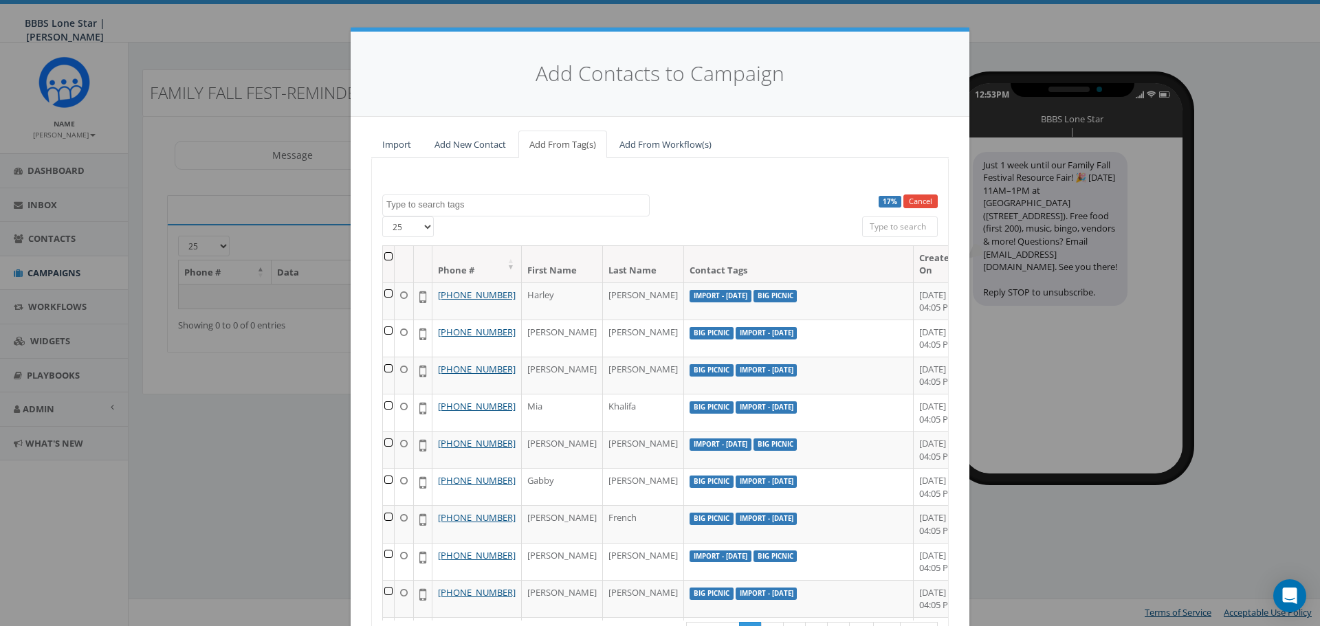
click at [440, 208] on textarea "Search" at bounding box center [517, 205] width 263 height 12
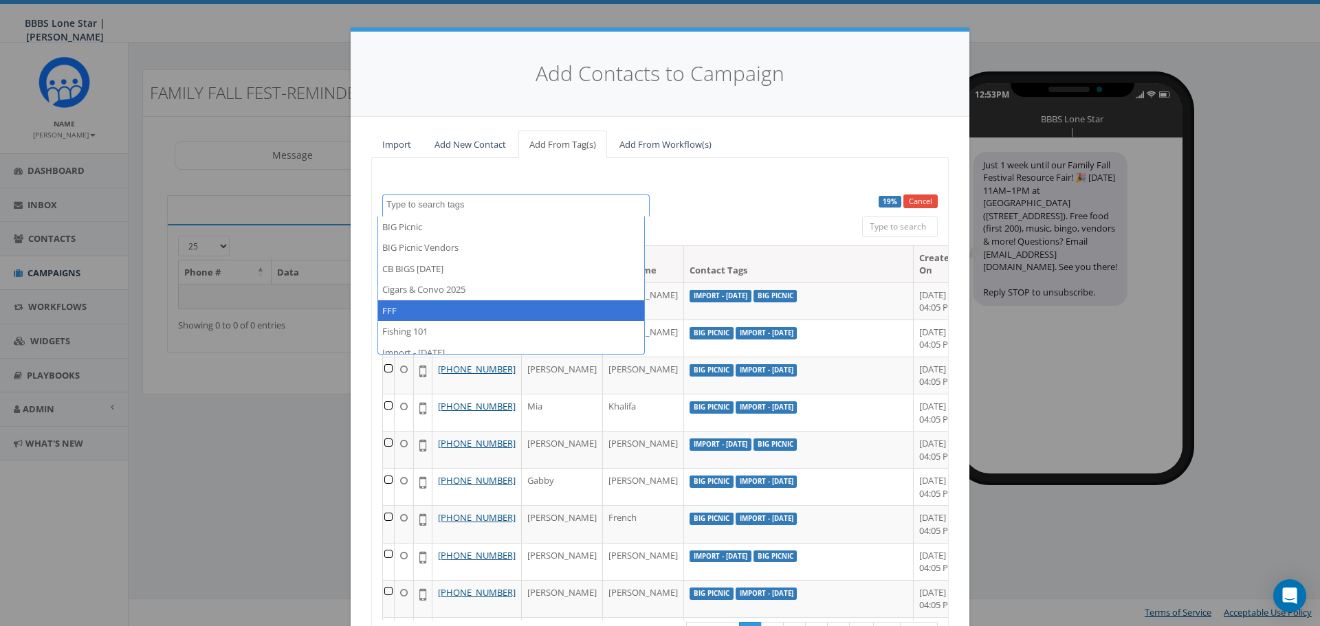
select select "FFF"
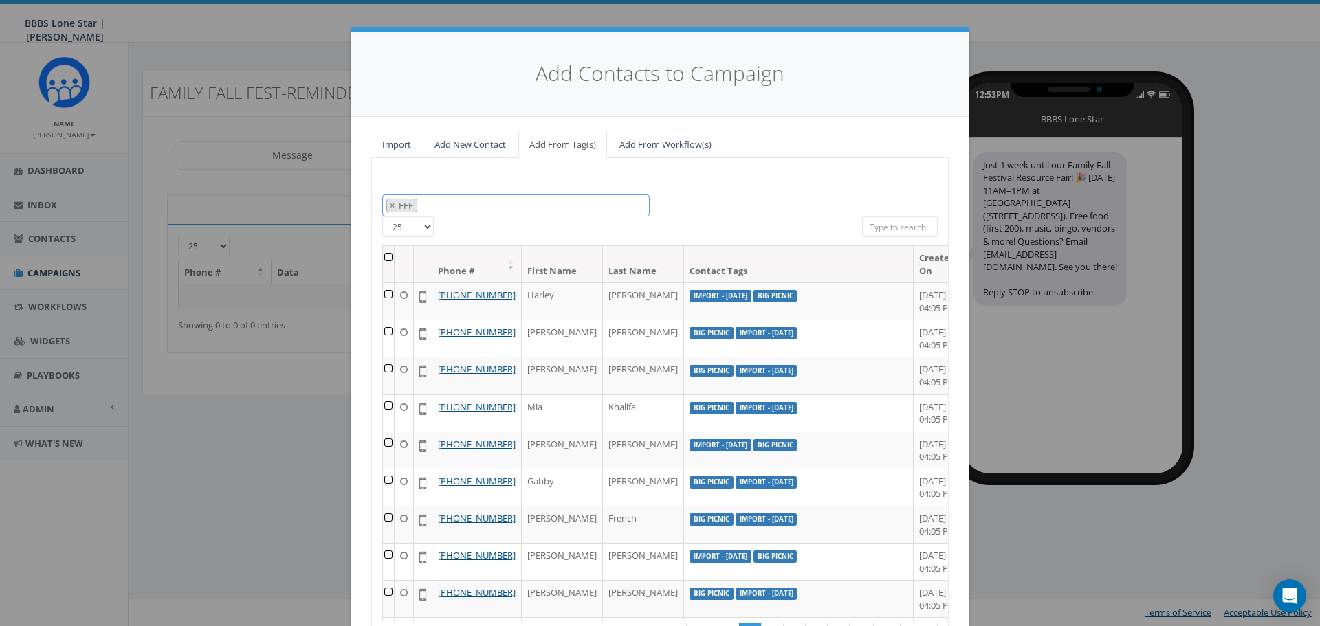
click at [469, 199] on span "× FFF" at bounding box center [515, 206] width 267 height 23
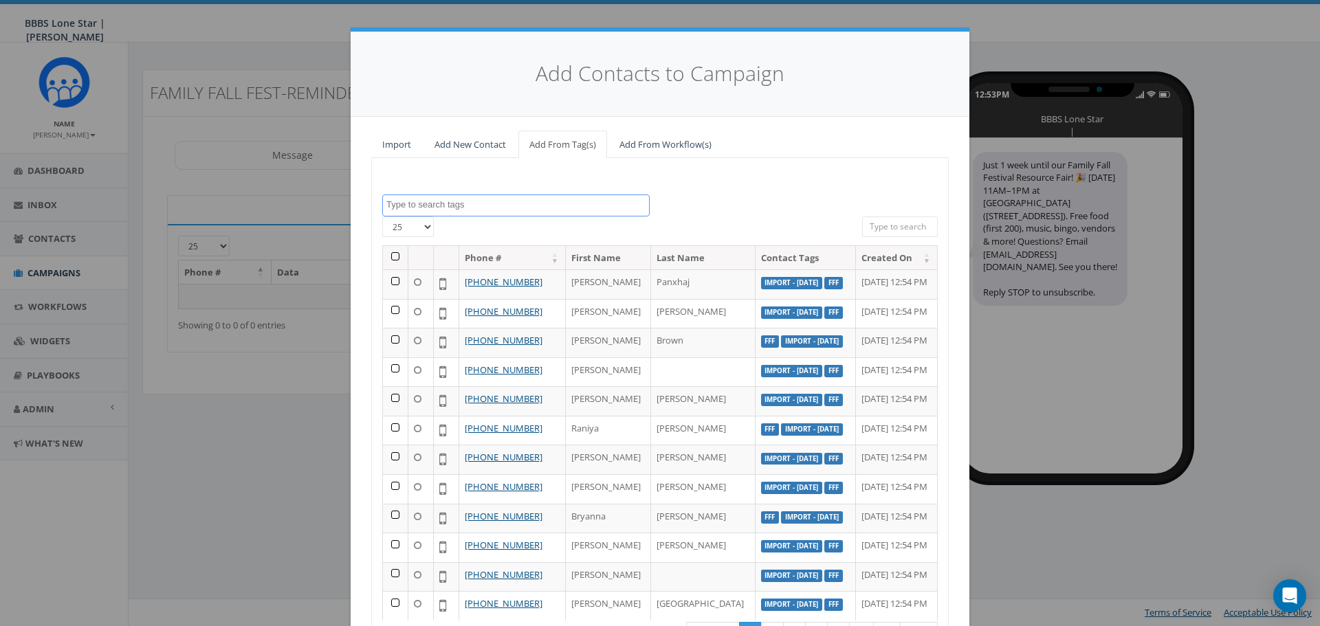
click at [463, 195] on span at bounding box center [515, 206] width 267 height 22
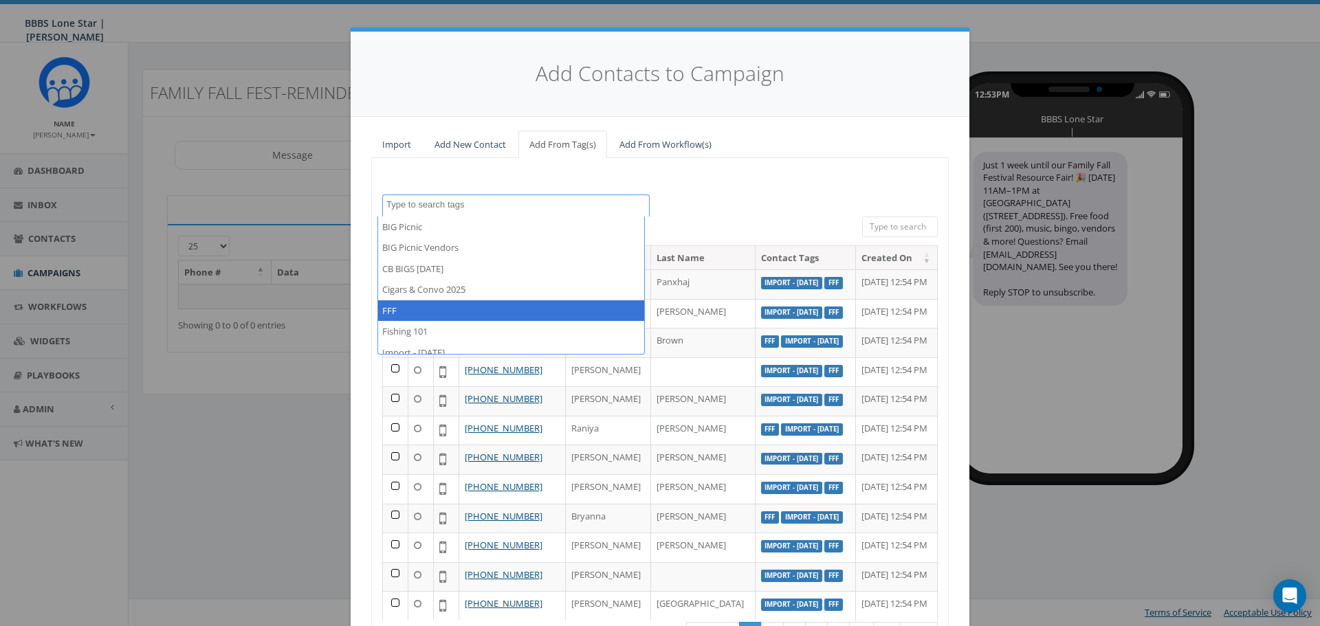
select select "FFF"
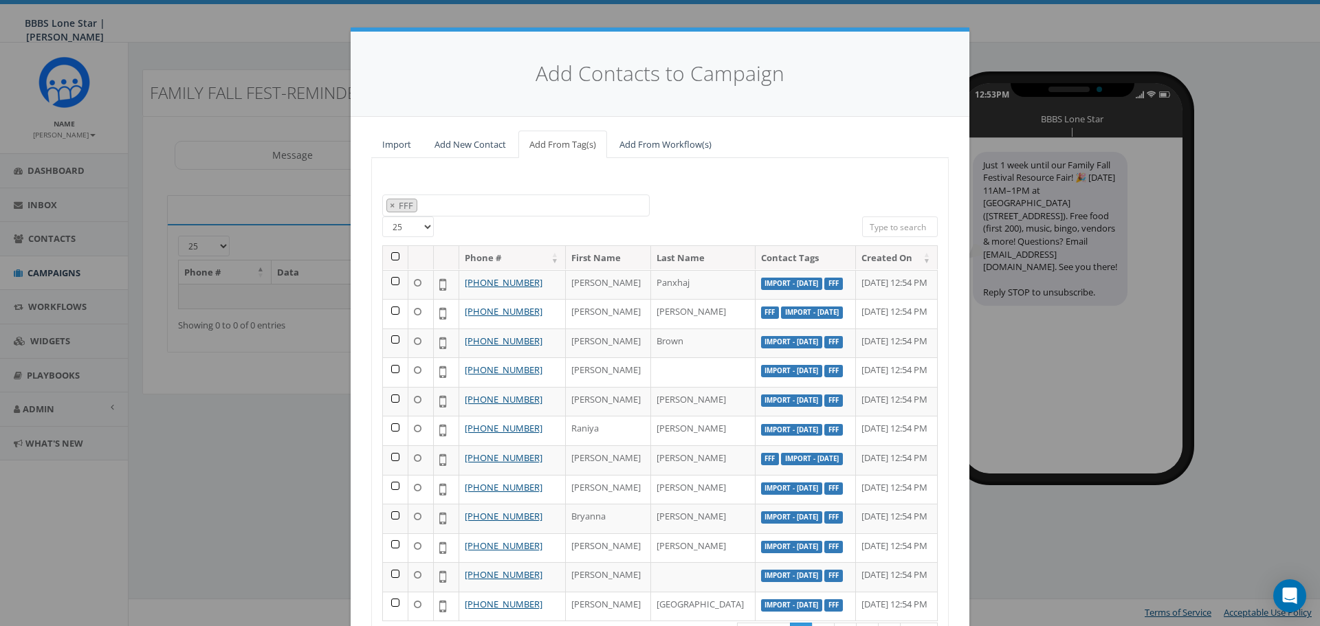
click at [751, 195] on div "BIG Picnic BIG Picnic Vendors CB BIGS August 2025 Cigars & Convo 2025 FFF Fishi…" at bounding box center [660, 206] width 576 height 23
click at [384, 256] on th at bounding box center [395, 258] width 25 height 24
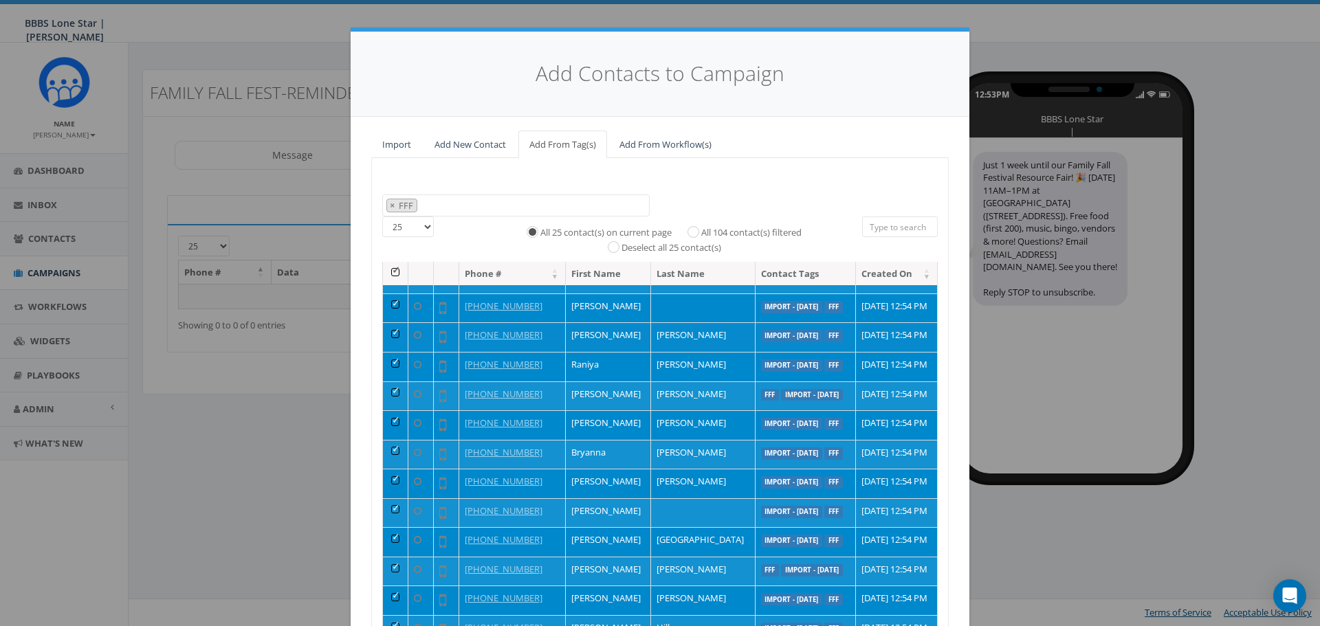
scroll to position [0, 0]
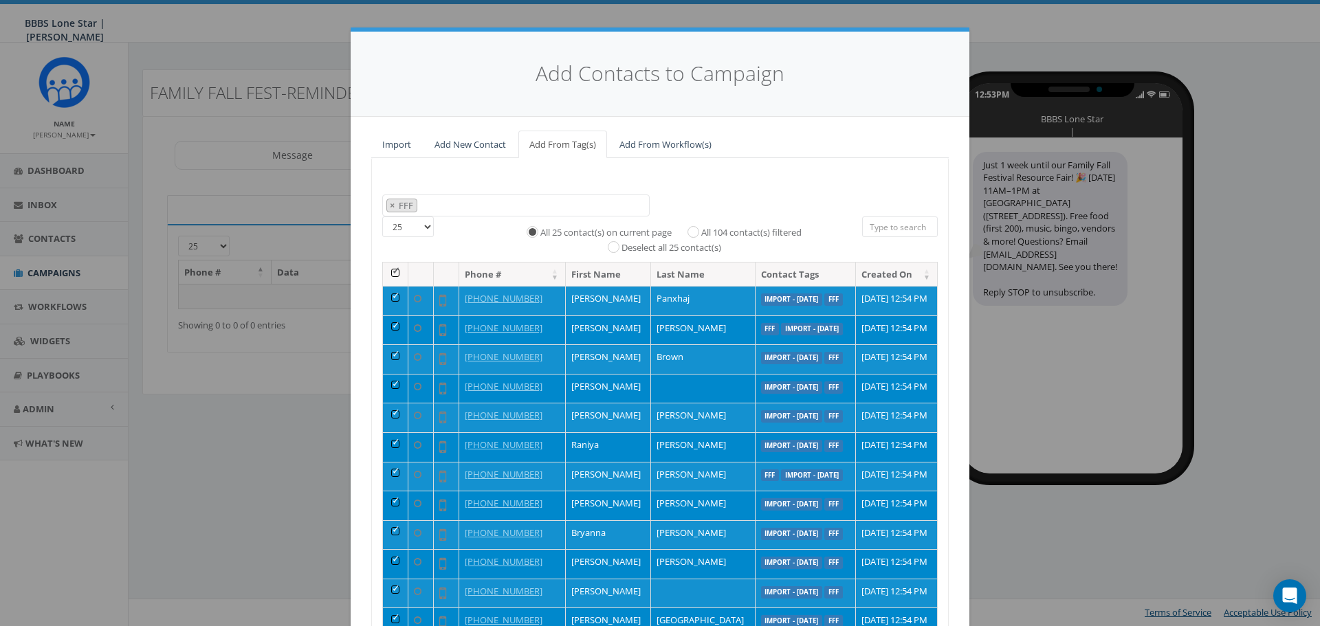
click at [719, 232] on label "All 104 contact(s) filtered" at bounding box center [751, 233] width 100 height 14
click at [701, 232] on input "All 104 contact(s) filtered" at bounding box center [696, 230] width 9 height 9
radio input "true"
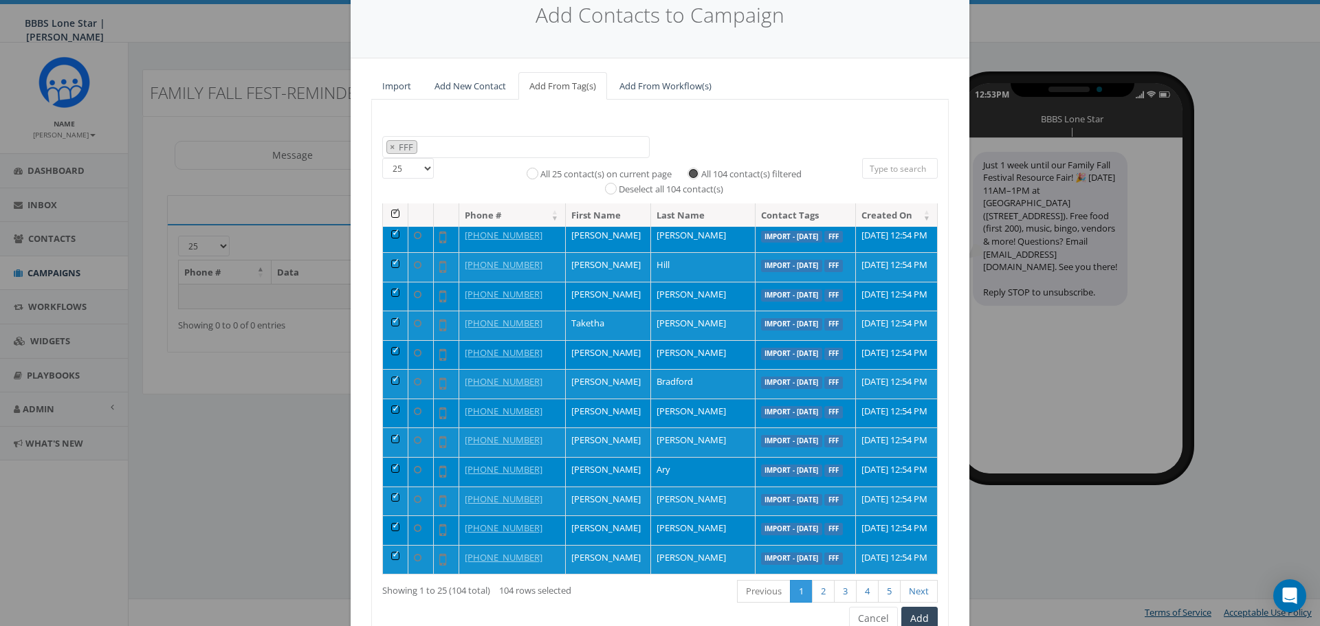
scroll to position [125, 0]
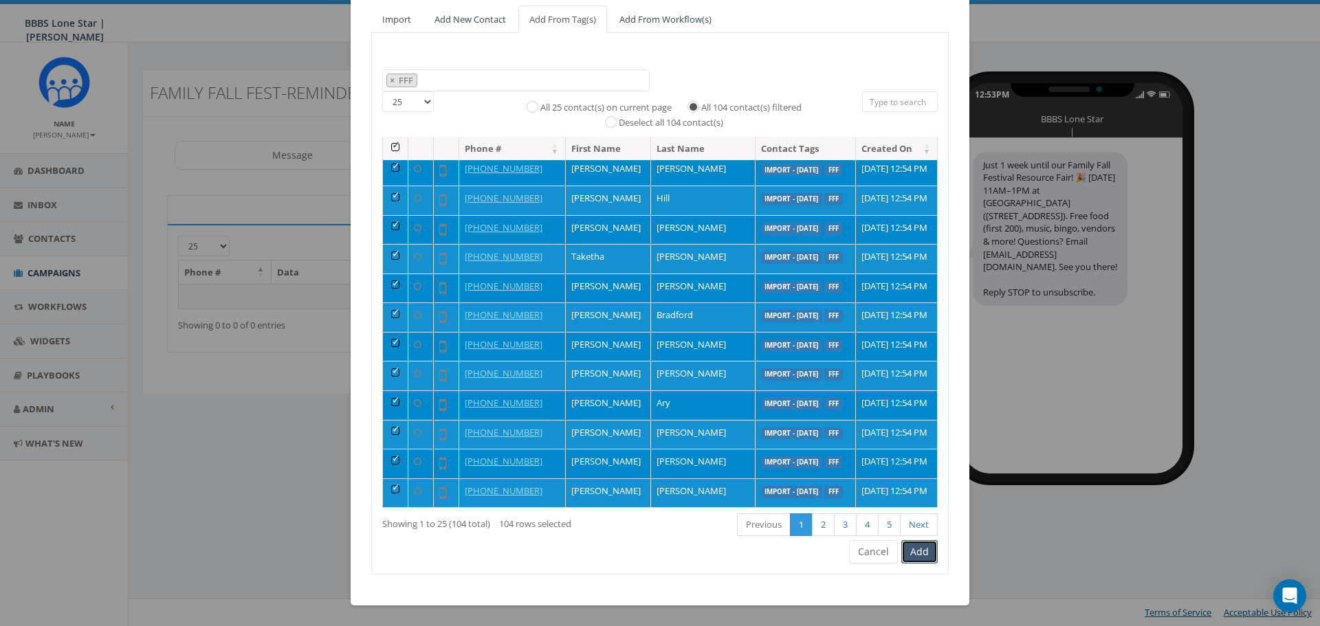
click at [911, 560] on button "Add" at bounding box center [919, 551] width 36 height 23
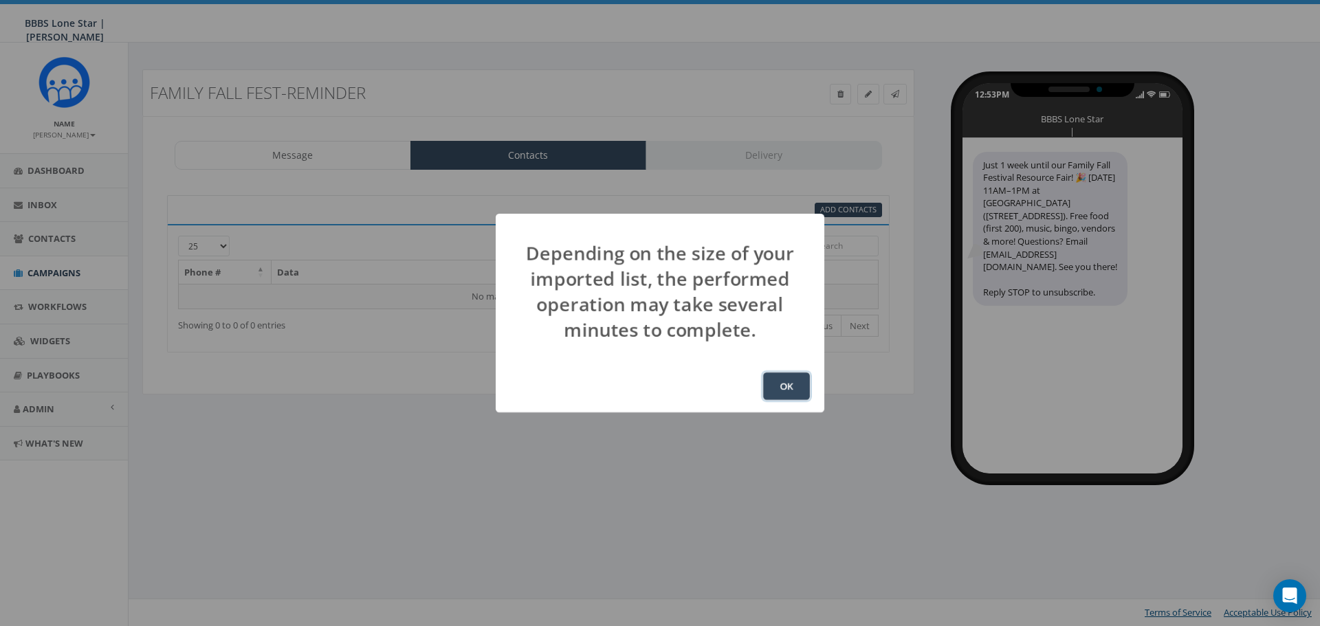
click at [787, 388] on button "OK" at bounding box center [786, 387] width 47 height 28
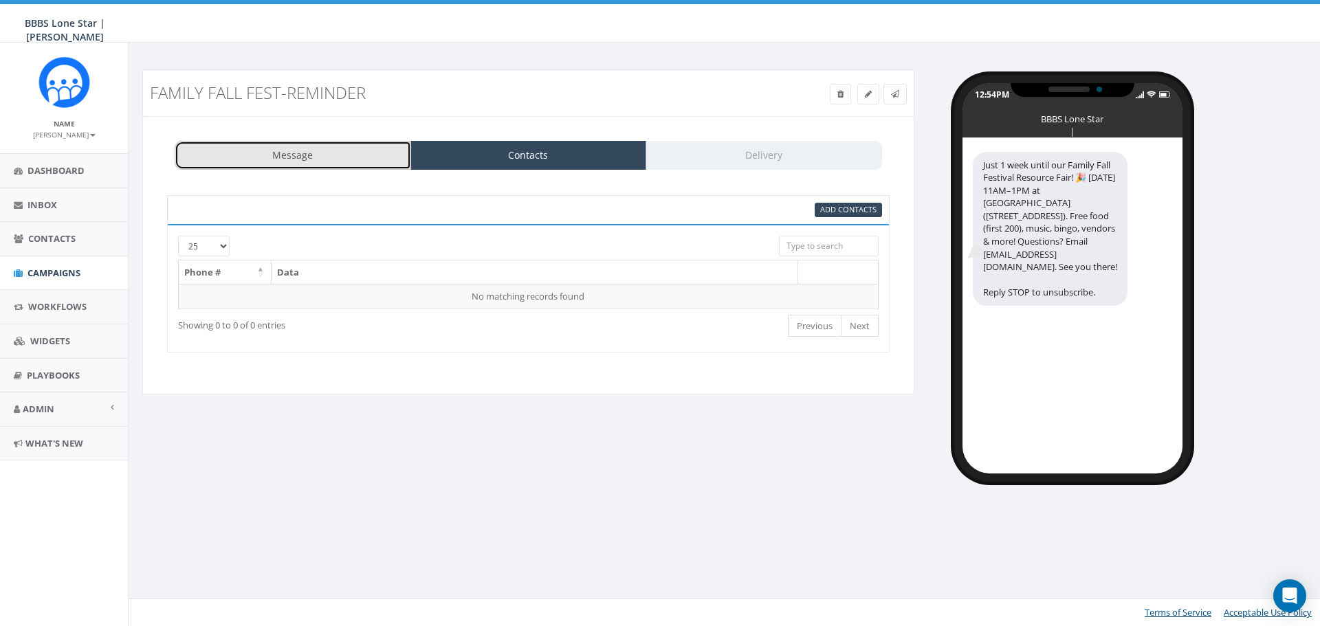
click at [351, 156] on link "Message" at bounding box center [293, 155] width 237 height 29
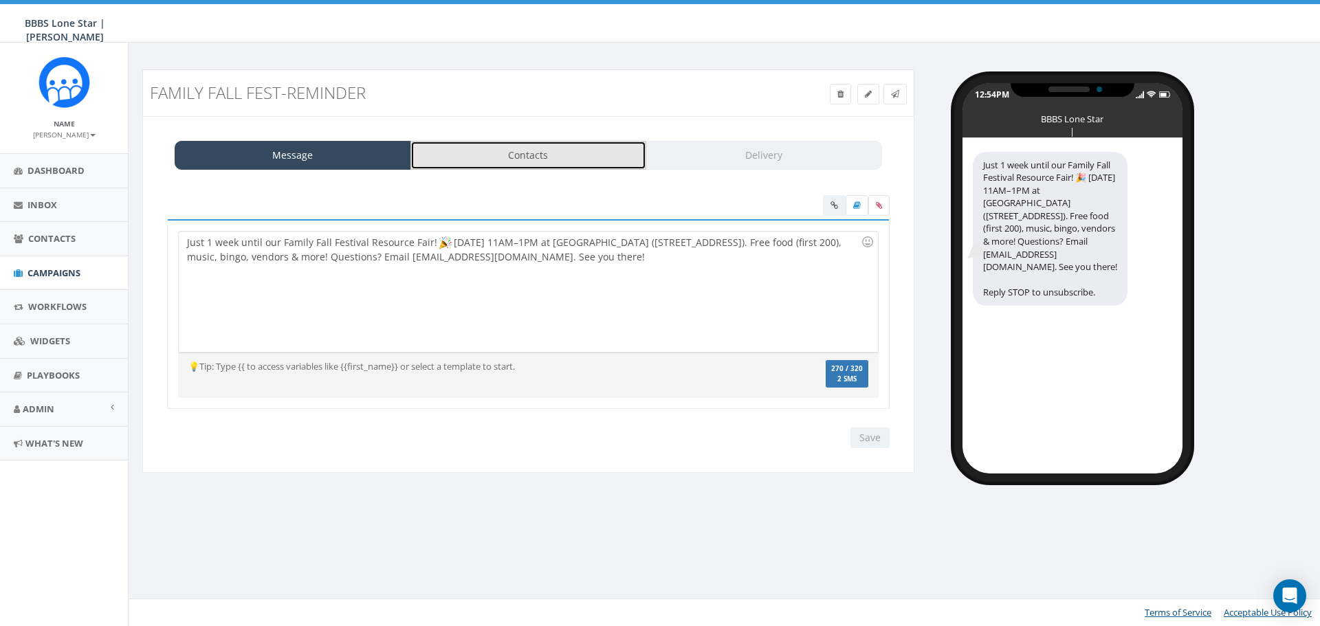
click at [506, 155] on link "Contacts" at bounding box center [528, 155] width 237 height 29
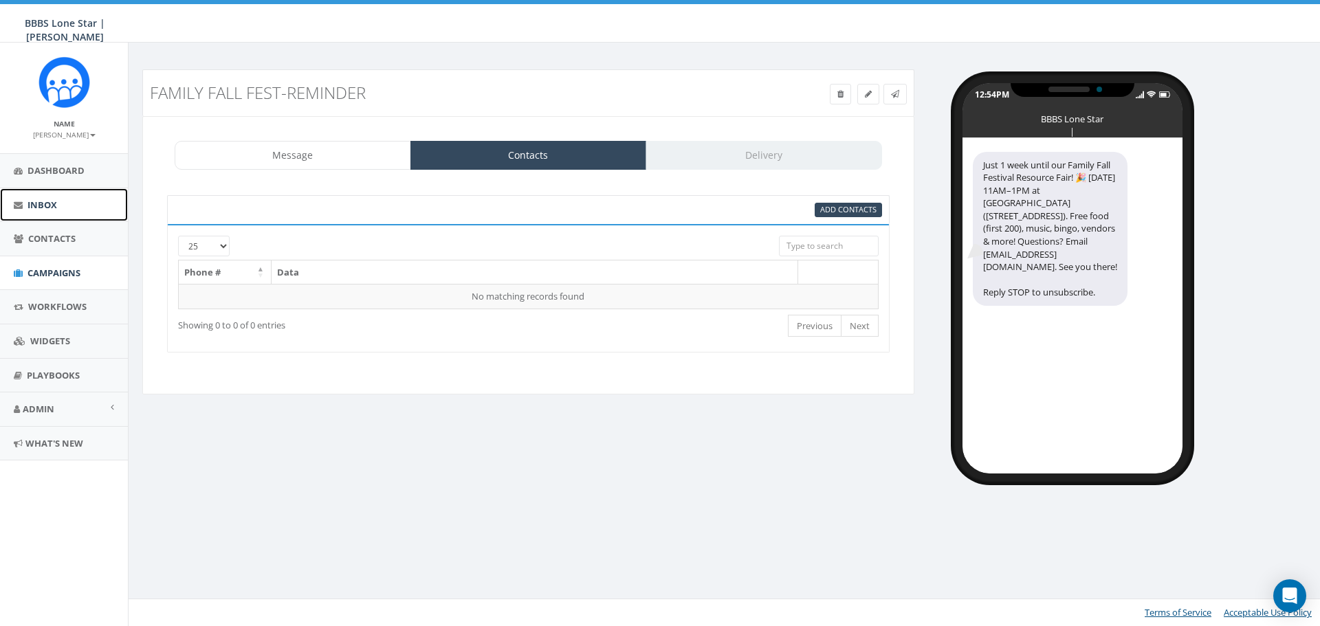
click at [38, 201] on span "Inbox" at bounding box center [43, 205] width 30 height 12
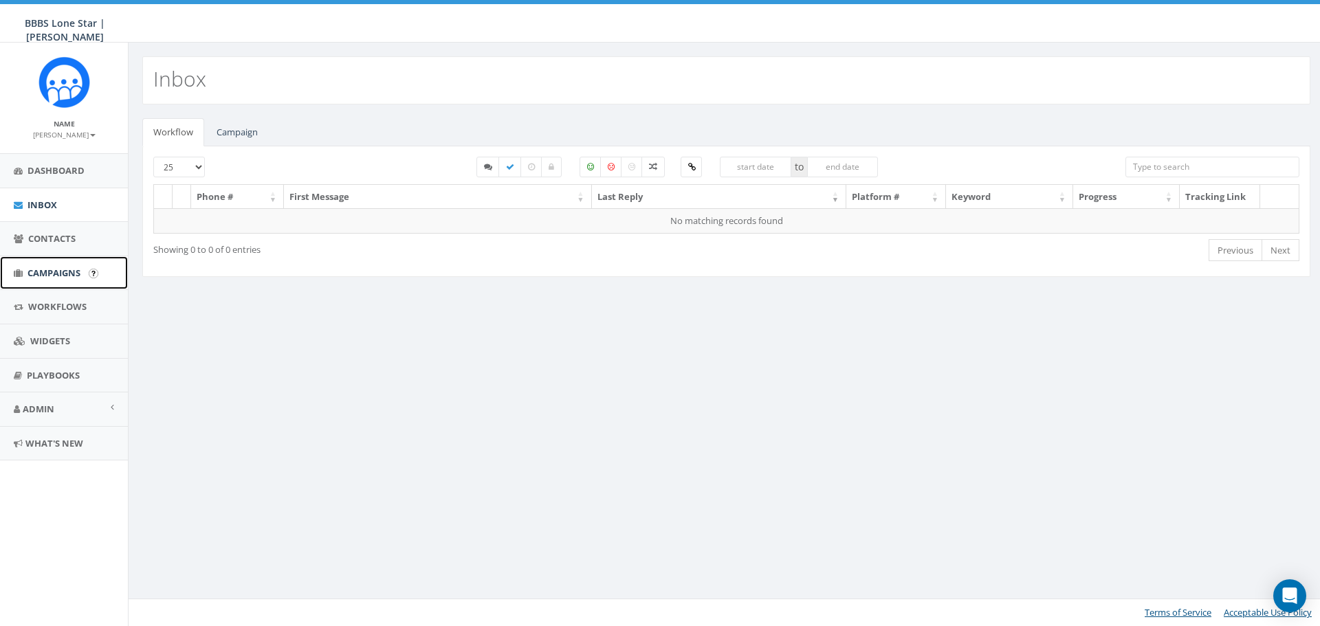
click at [54, 278] on span "Campaigns" at bounding box center [54, 273] width 53 height 12
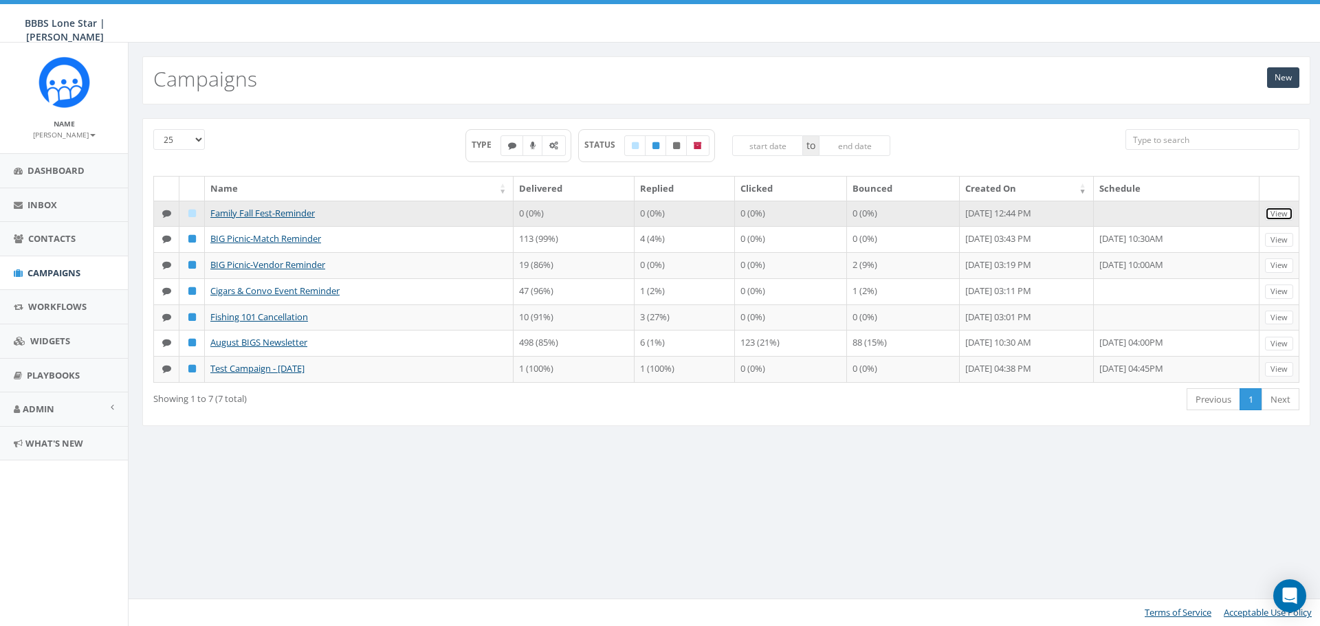
click at [1284, 217] on link "View" at bounding box center [1279, 214] width 28 height 14
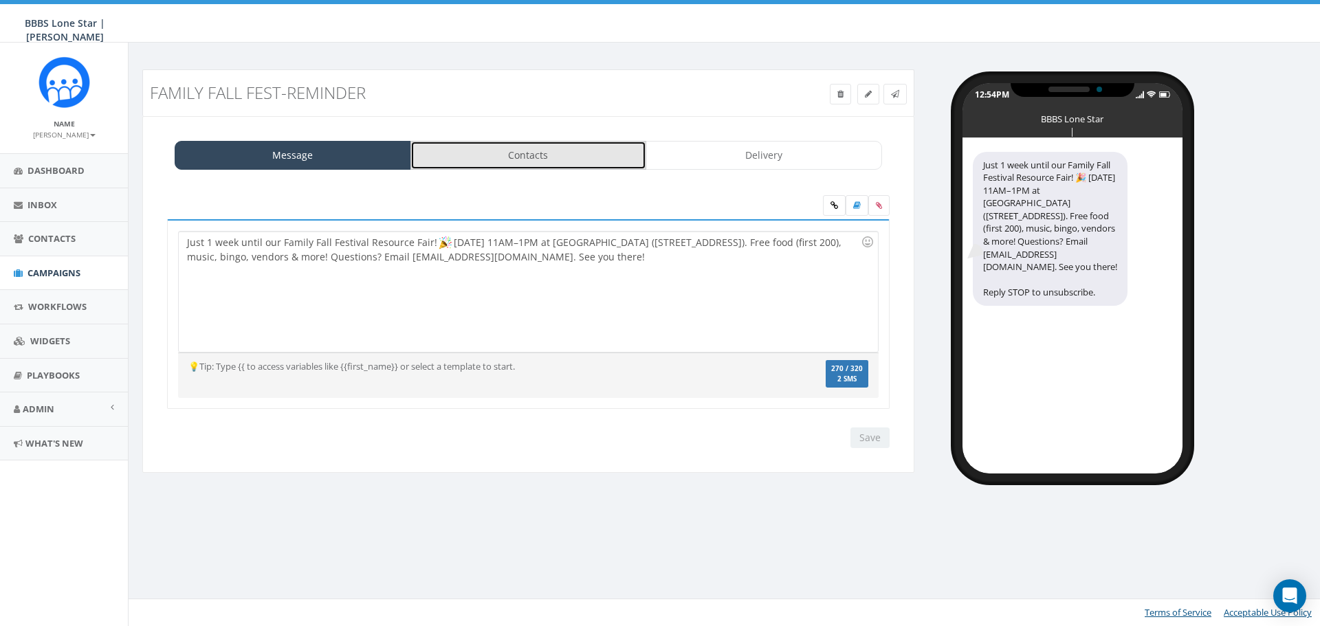
click at [526, 159] on link "Contacts" at bounding box center [528, 155] width 237 height 29
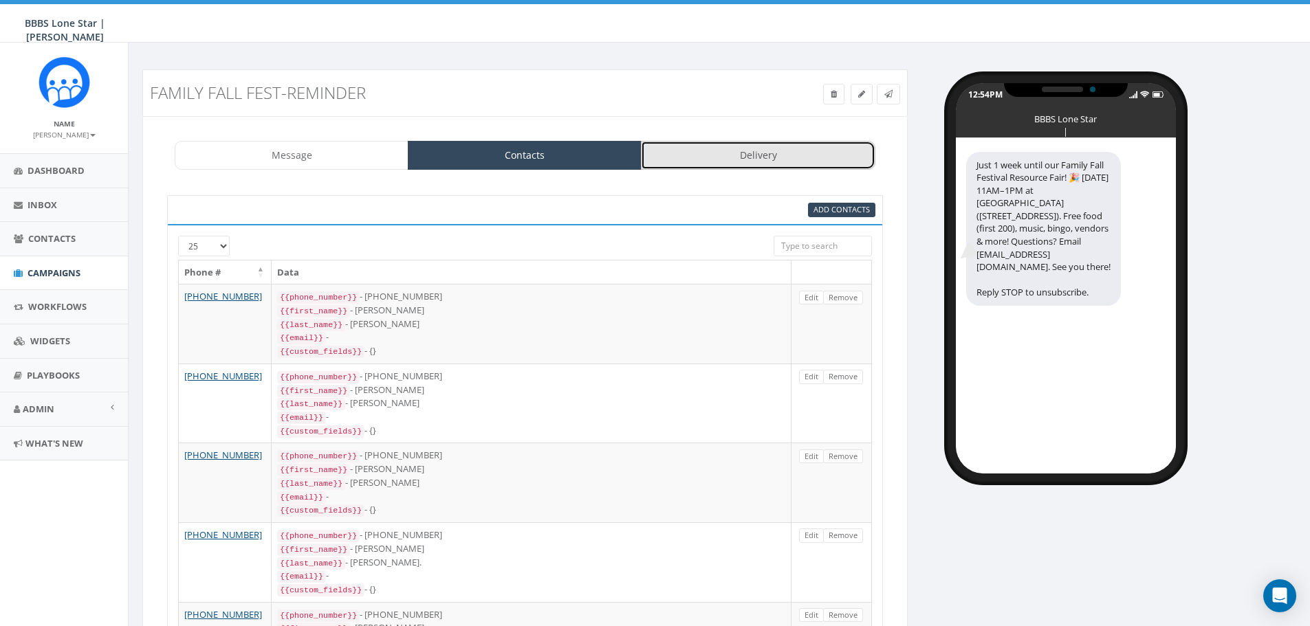
click at [755, 151] on link "Delivery" at bounding box center [758, 155] width 234 height 29
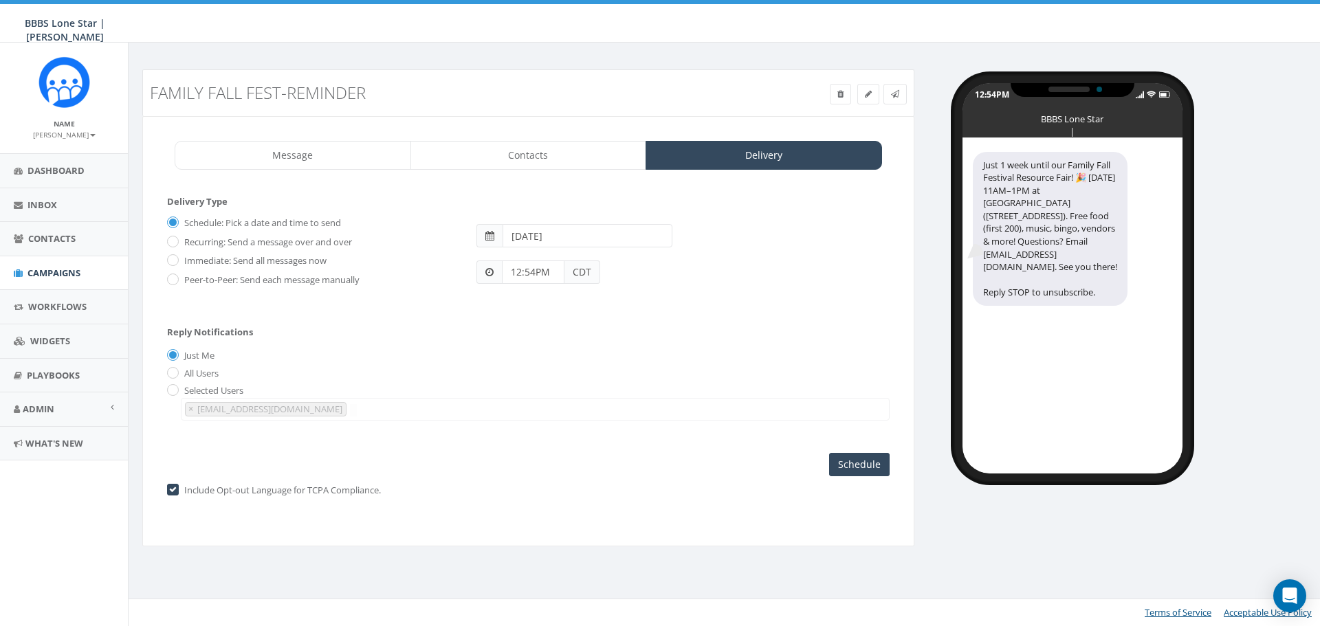
click at [184, 262] on label "Immediate: Send all messages now" at bounding box center [254, 261] width 146 height 14
click at [176, 262] on input "Immediate: Send all messages now" at bounding box center [171, 261] width 9 height 9
radio input "true"
click at [905, 95] on link at bounding box center [895, 94] width 23 height 21
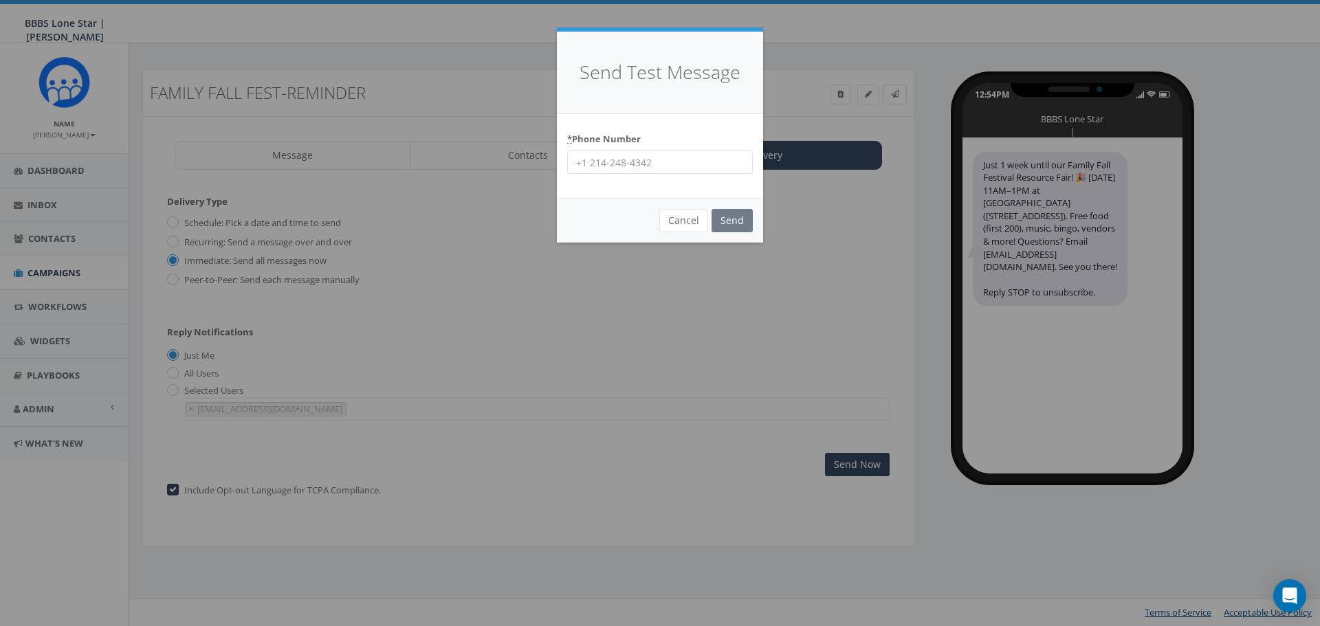
click at [674, 152] on input "* Phone Number" at bounding box center [660, 162] width 186 height 23
type input "4692484377"
click at [725, 219] on input "Send" at bounding box center [732, 220] width 41 height 23
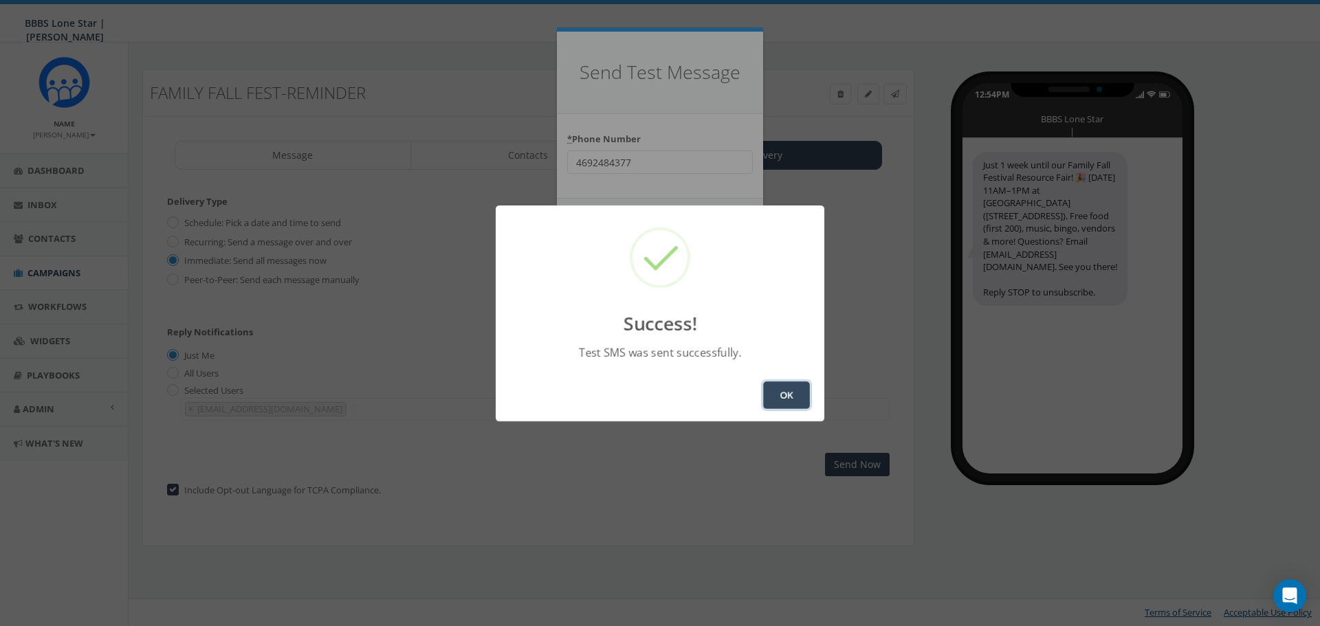
click at [765, 403] on button "OK" at bounding box center [786, 396] width 47 height 28
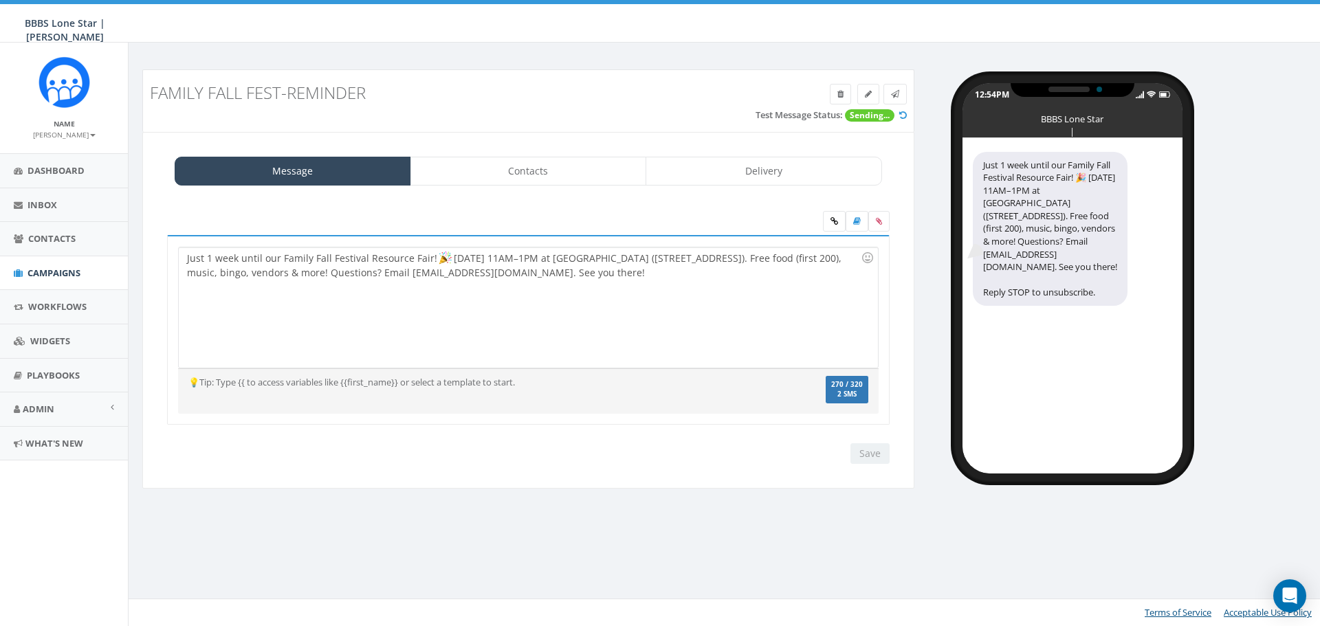
click at [186, 260] on div "Just 1 week until our Family Fall Festival Resource Fair! Sat, Sept 27, 11AM–1P…" at bounding box center [528, 308] width 699 height 120
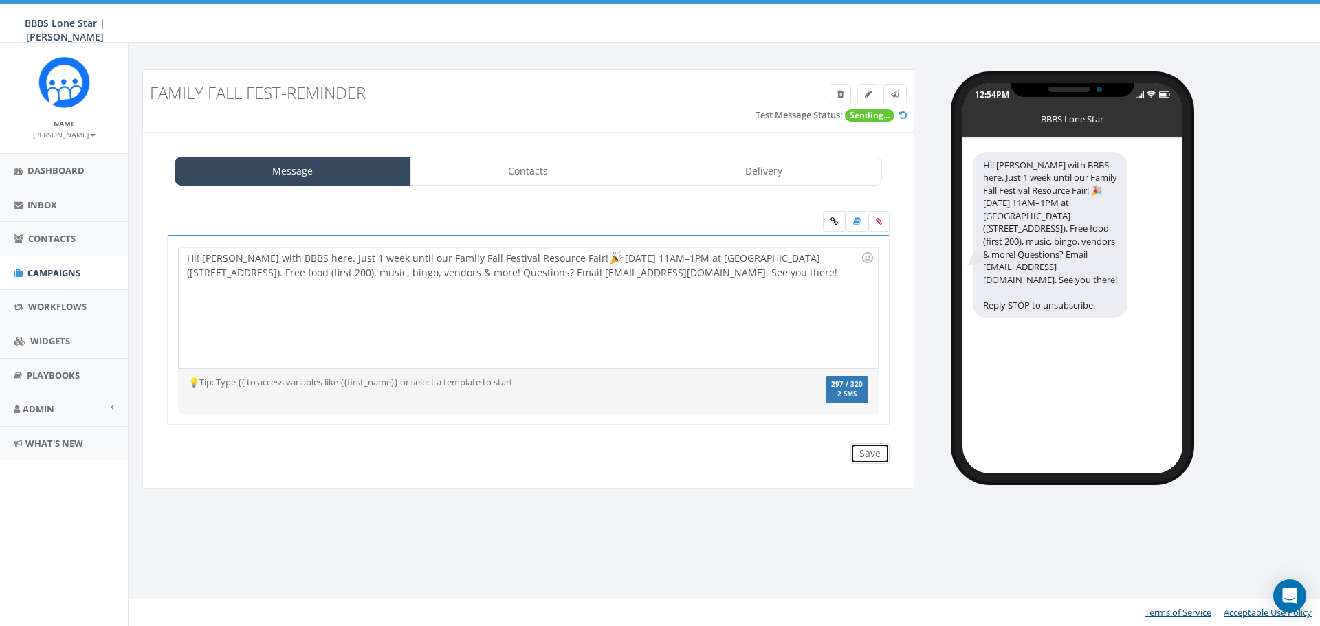
click at [875, 459] on input "Save" at bounding box center [870, 454] width 39 height 21
click at [893, 97] on icon at bounding box center [895, 94] width 8 height 8
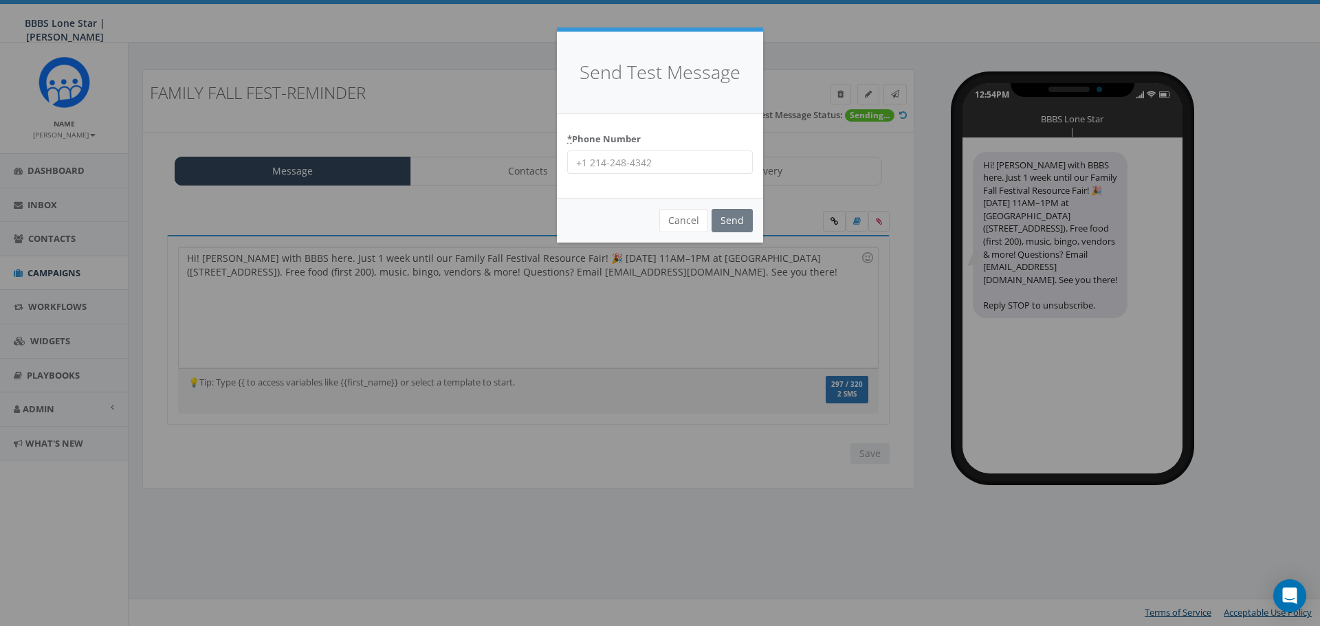
click at [676, 155] on input "* Phone Number" at bounding box center [660, 162] width 186 height 23
type input "4692484377"
click at [738, 212] on input "Send" at bounding box center [732, 220] width 41 height 23
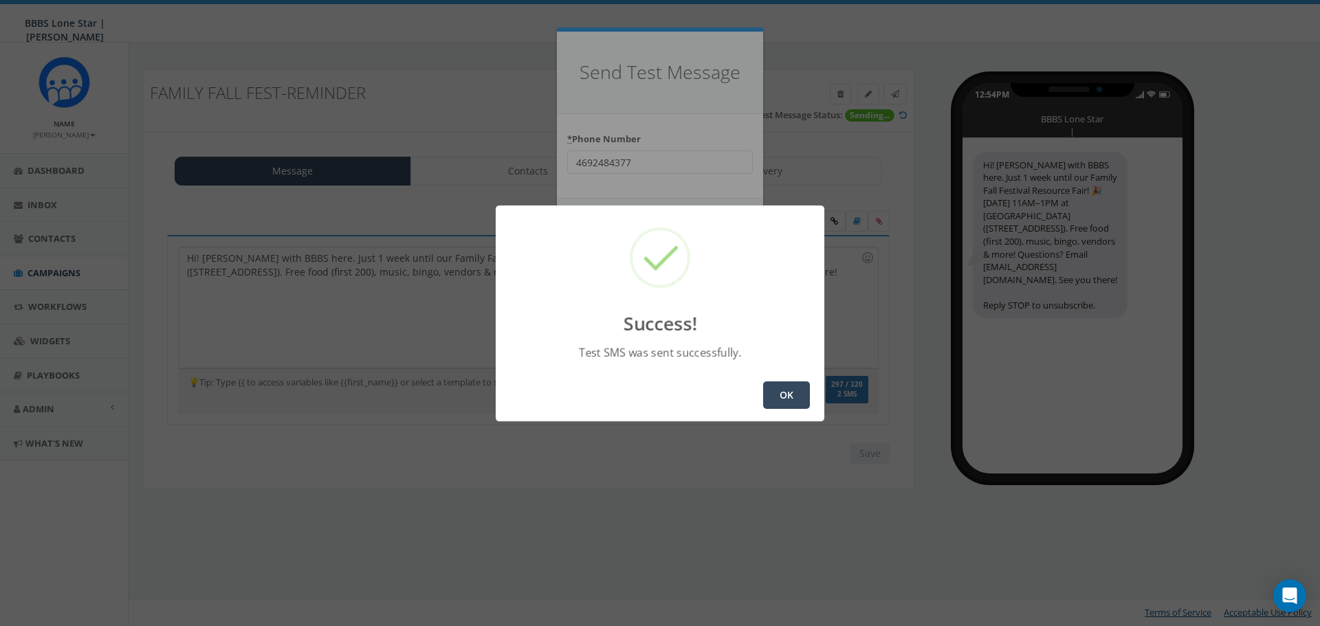
click at [799, 406] on button "OK" at bounding box center [786, 396] width 47 height 28
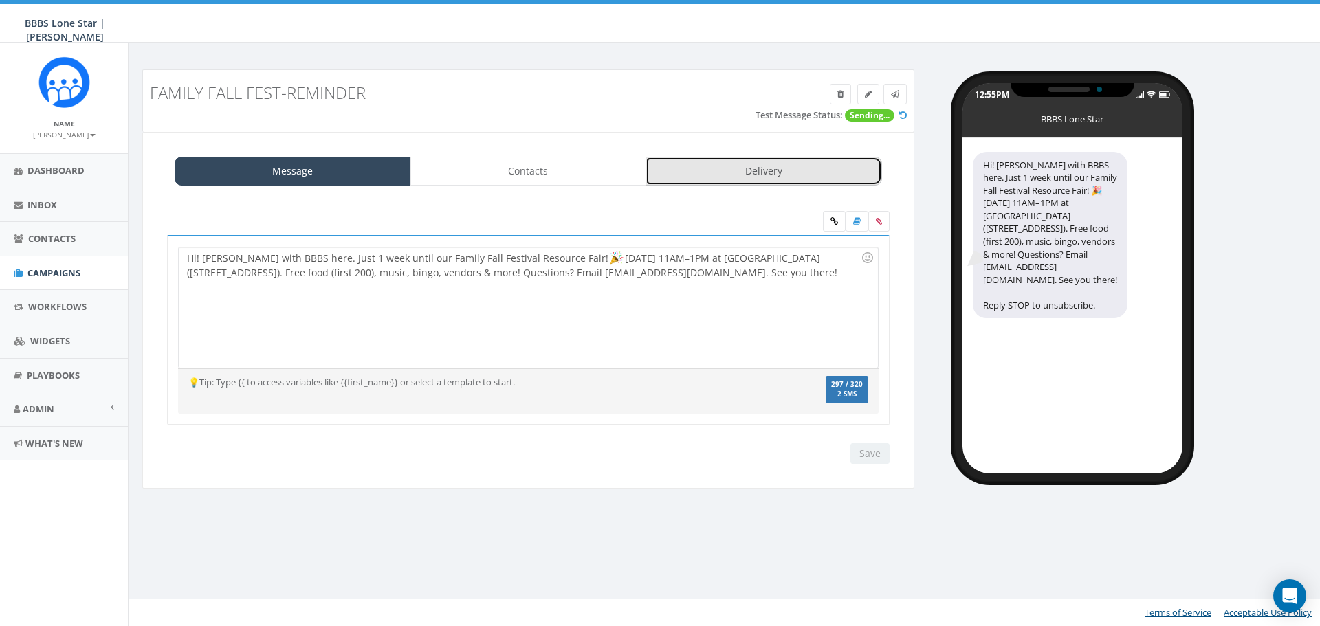
click at [818, 177] on link "Delivery" at bounding box center [764, 171] width 237 height 29
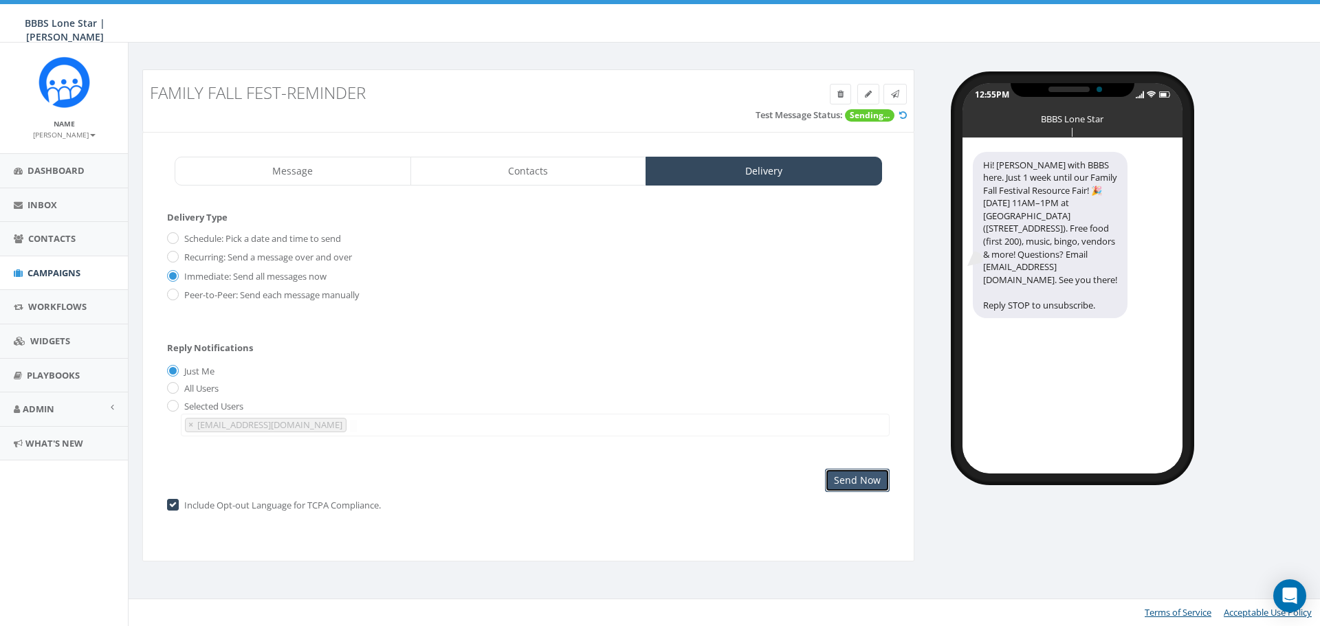
click at [864, 482] on input "Send Now" at bounding box center [857, 480] width 65 height 23
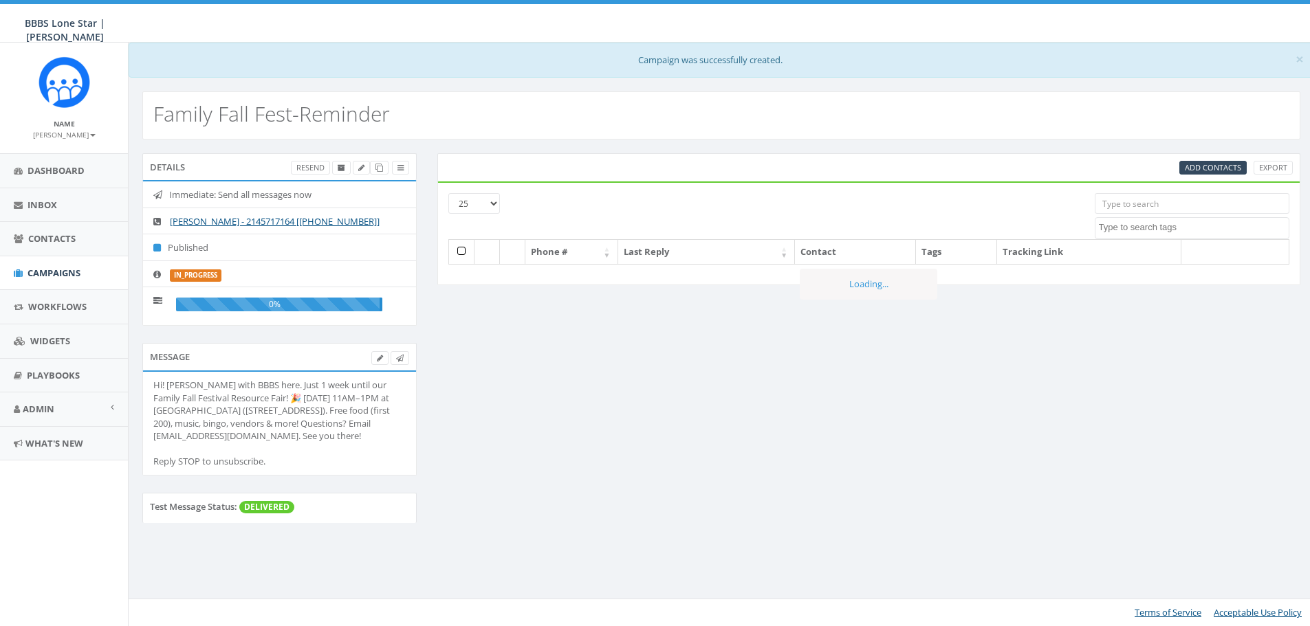
select select
